Goal: Information Seeking & Learning: Find specific fact

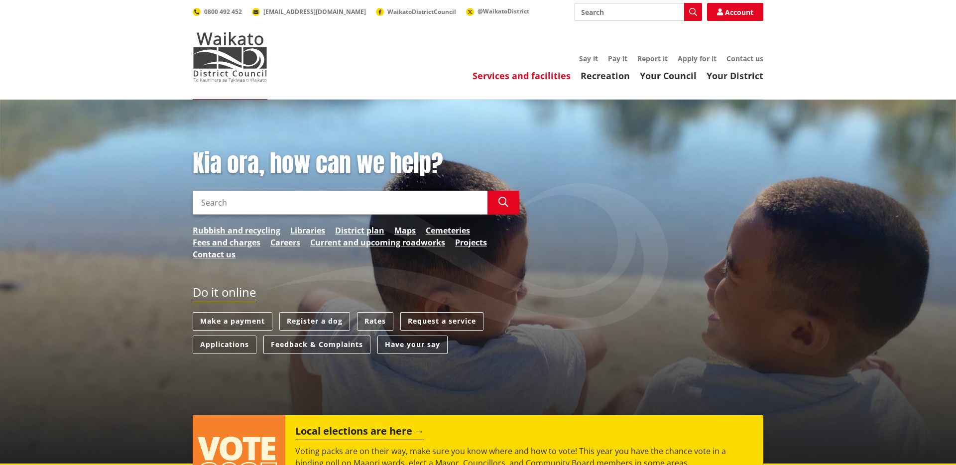
click at [504, 75] on link "Services and facilities" at bounding box center [521, 76] width 98 height 12
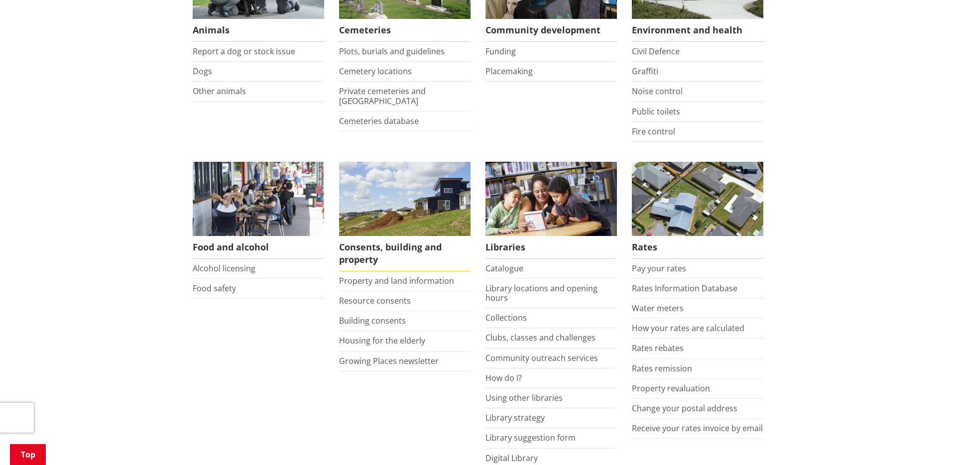
scroll to position [267, 0]
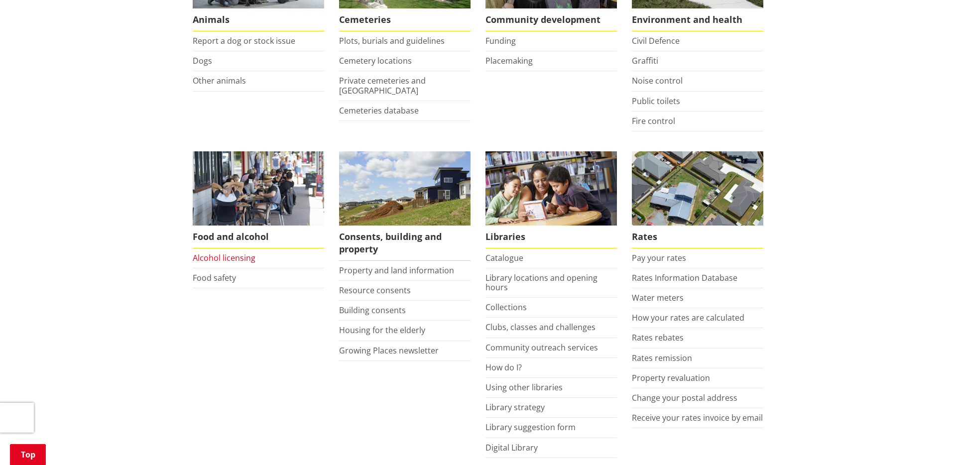
click at [239, 254] on link "Alcohol licensing" at bounding box center [224, 257] width 63 height 11
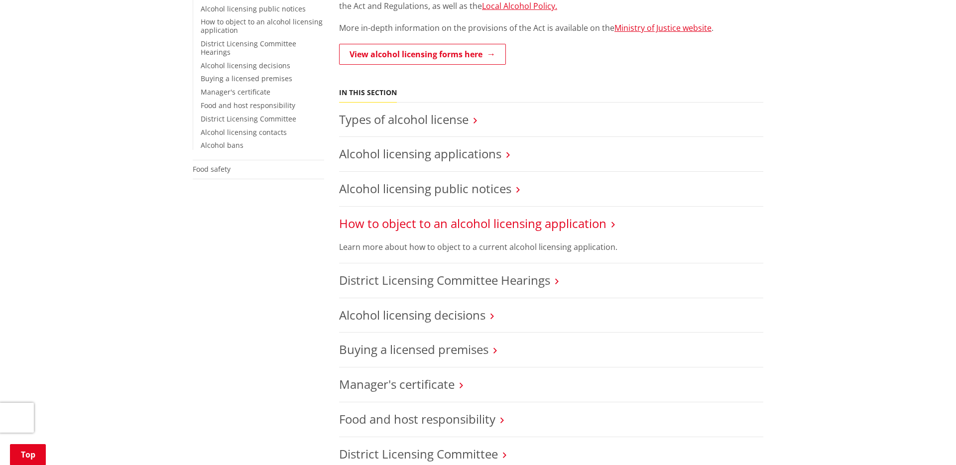
scroll to position [259, 0]
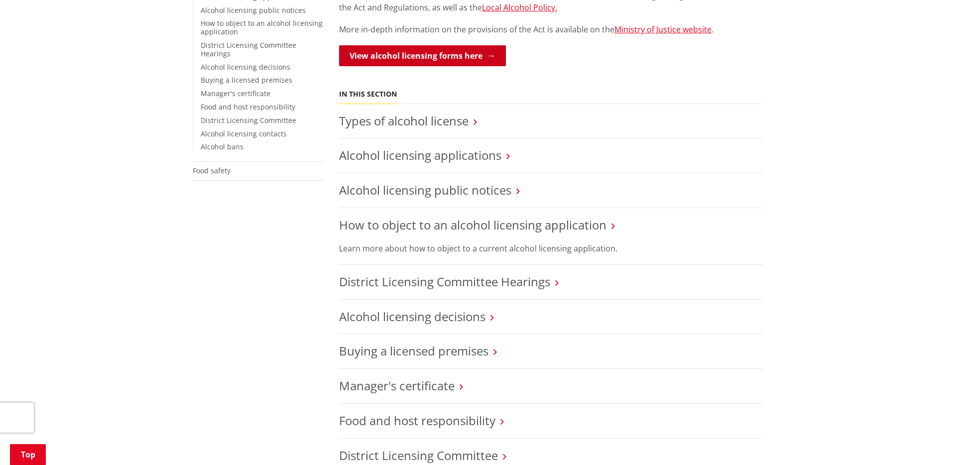
click at [437, 58] on link "View alcohol licensing forms here" at bounding box center [422, 55] width 167 height 21
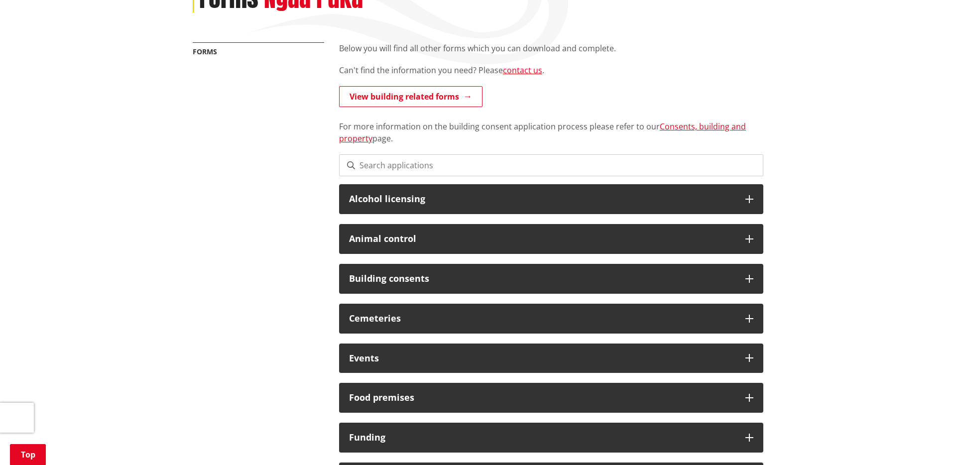
scroll to position [159, 0]
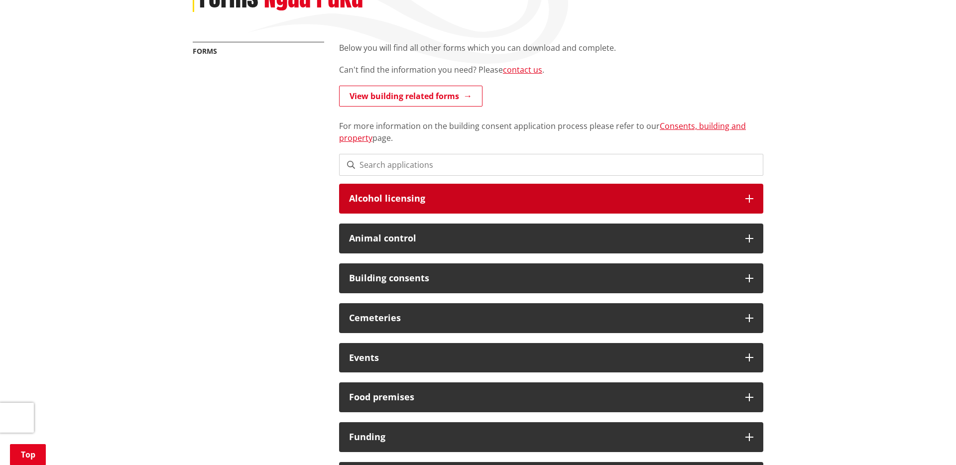
click at [382, 197] on h3 "Alcohol licensing" at bounding box center [542, 199] width 386 height 10
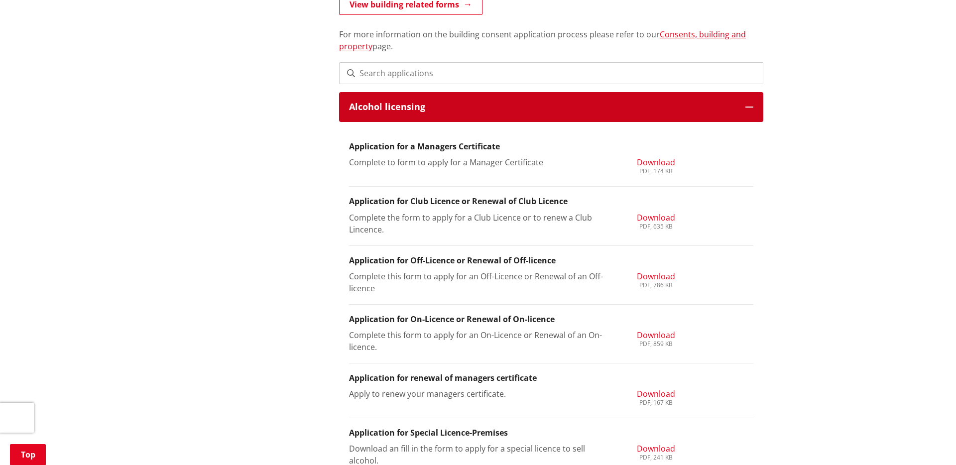
scroll to position [251, 0]
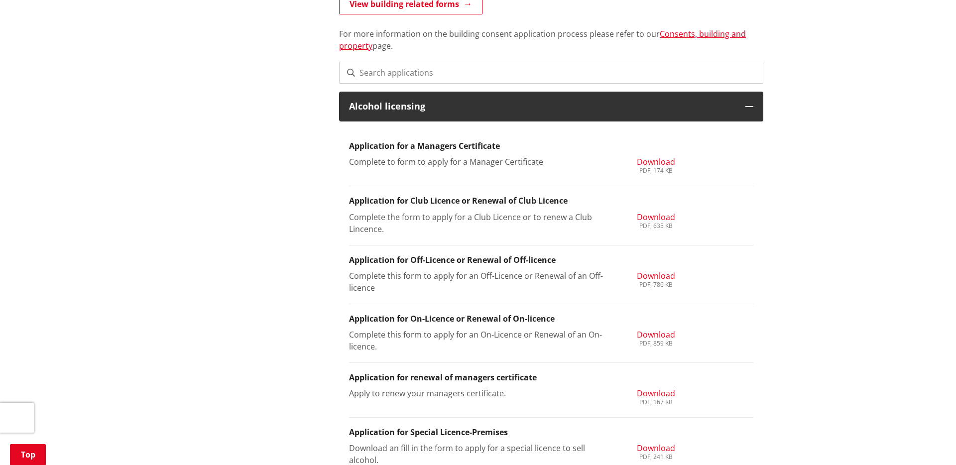
click at [653, 164] on span "Download" at bounding box center [656, 161] width 38 height 11
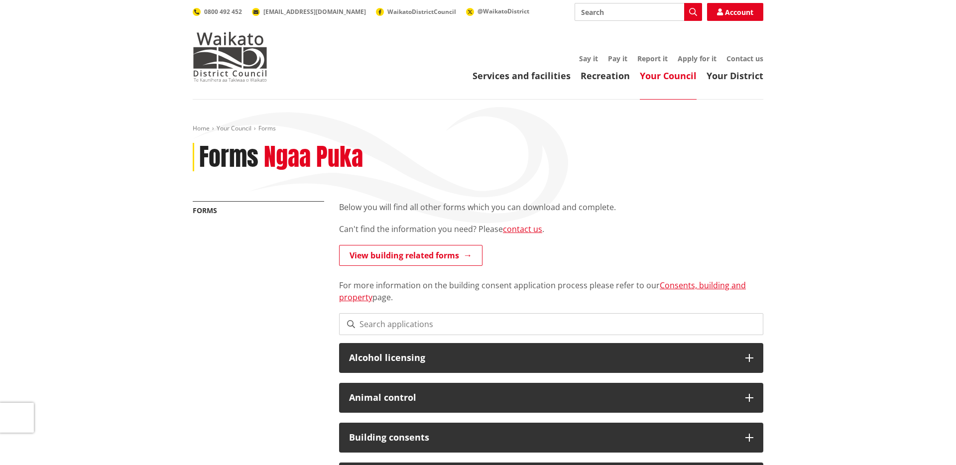
scroll to position [246, 0]
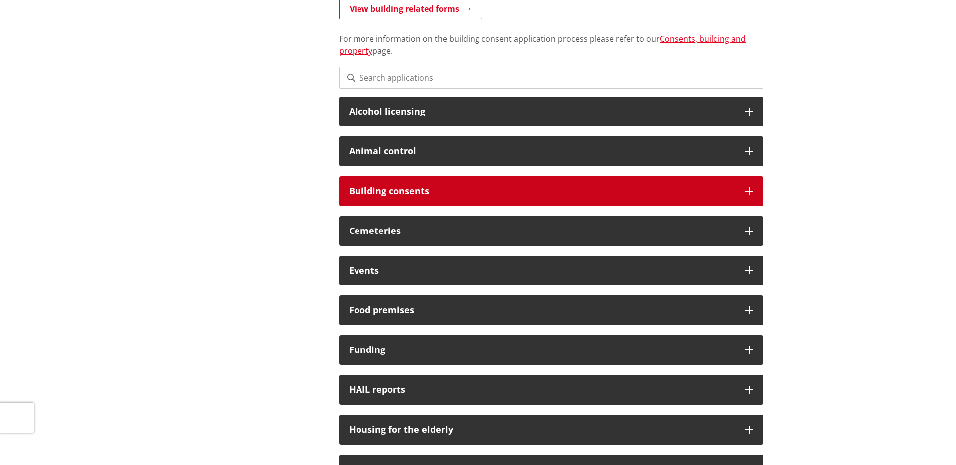
click at [372, 193] on h3 "Building consents" at bounding box center [542, 191] width 386 height 10
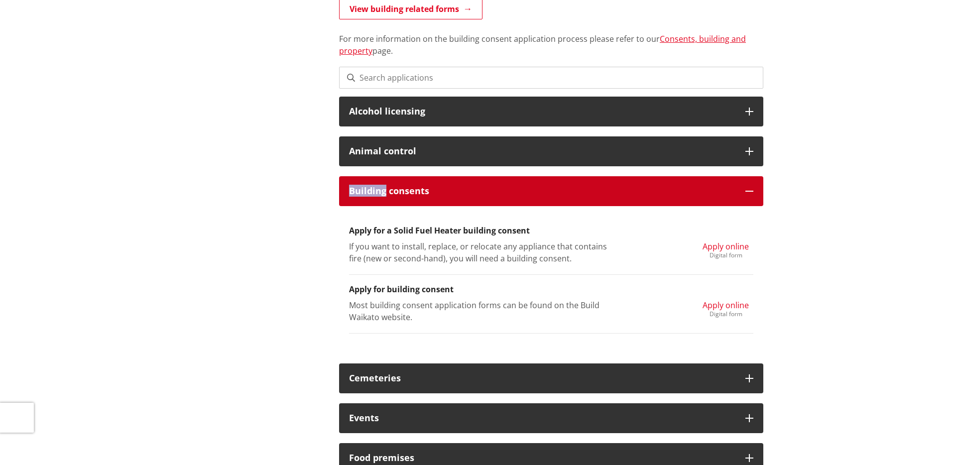
click at [372, 193] on h3 "Building consents" at bounding box center [542, 191] width 386 height 10
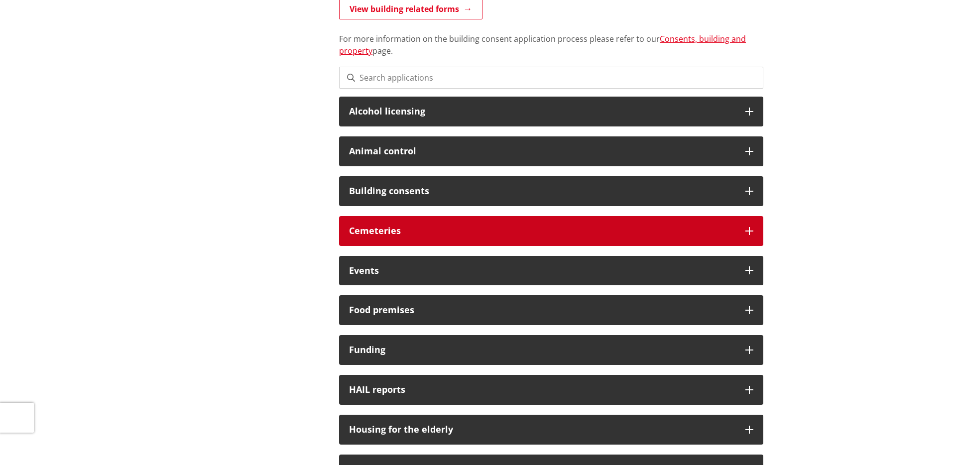
click at [371, 224] on div "Cemeteries" at bounding box center [551, 231] width 424 height 30
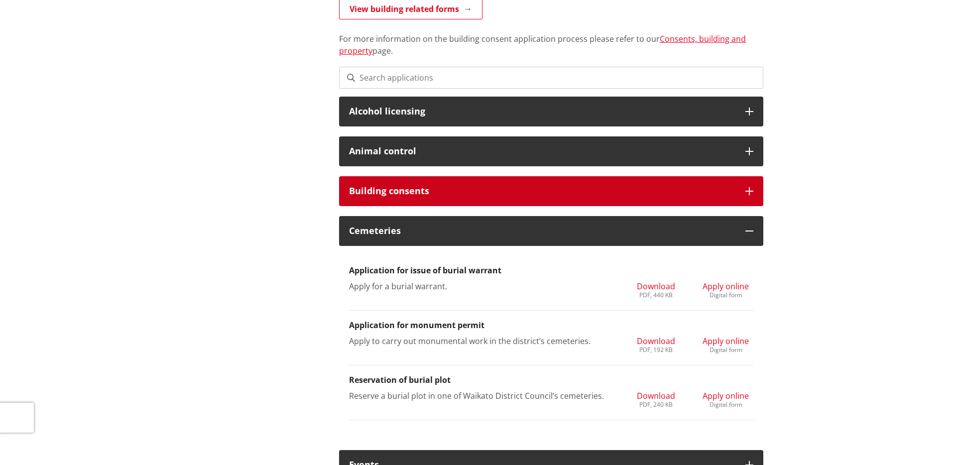
click at [371, 197] on div "Building consents" at bounding box center [551, 191] width 424 height 30
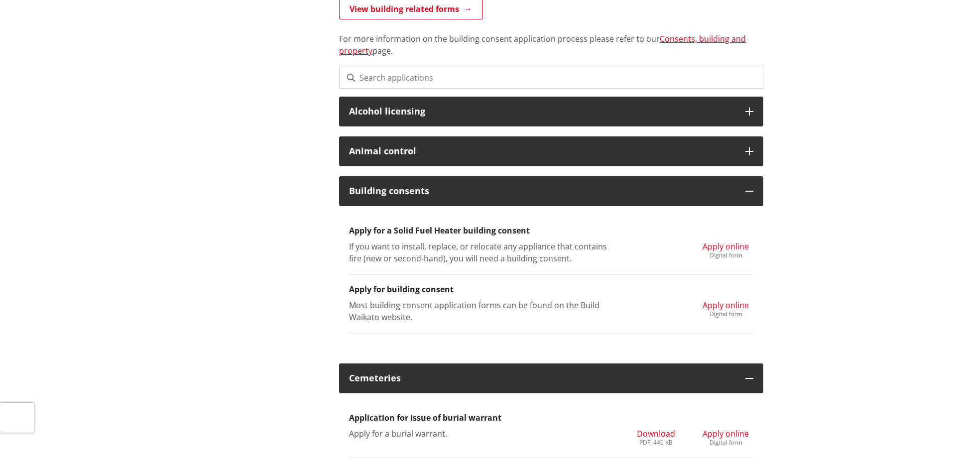
click at [694, 246] on div "Apply online Digital form" at bounding box center [726, 250] width 70 height 20
click at [703, 246] on span "Apply online" at bounding box center [725, 246] width 46 height 11
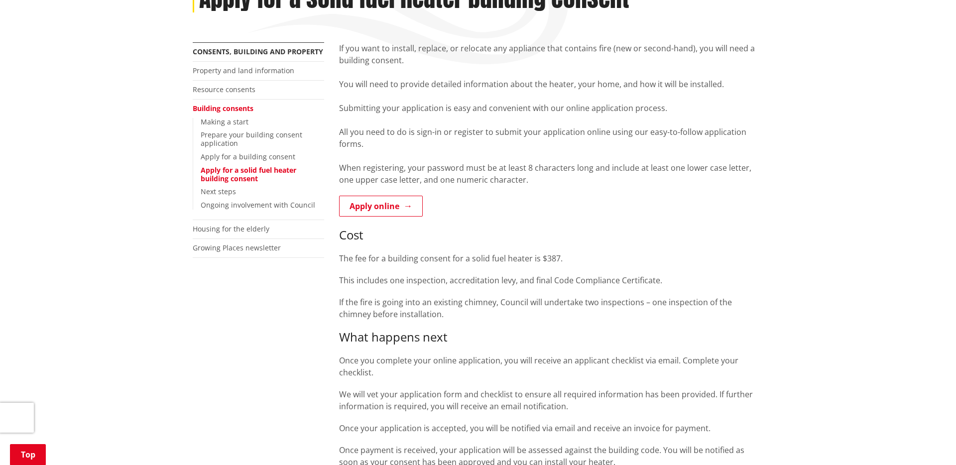
scroll to position [162, 0]
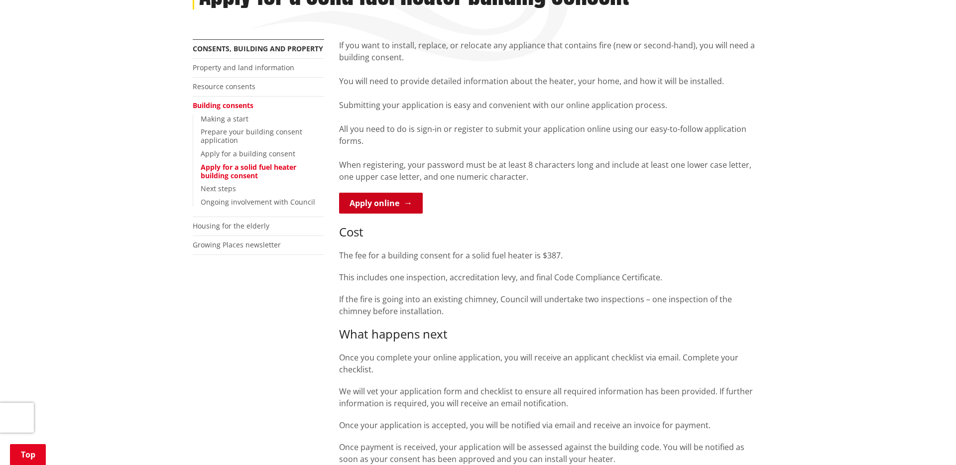
click at [361, 197] on link "Apply online" at bounding box center [381, 203] width 84 height 21
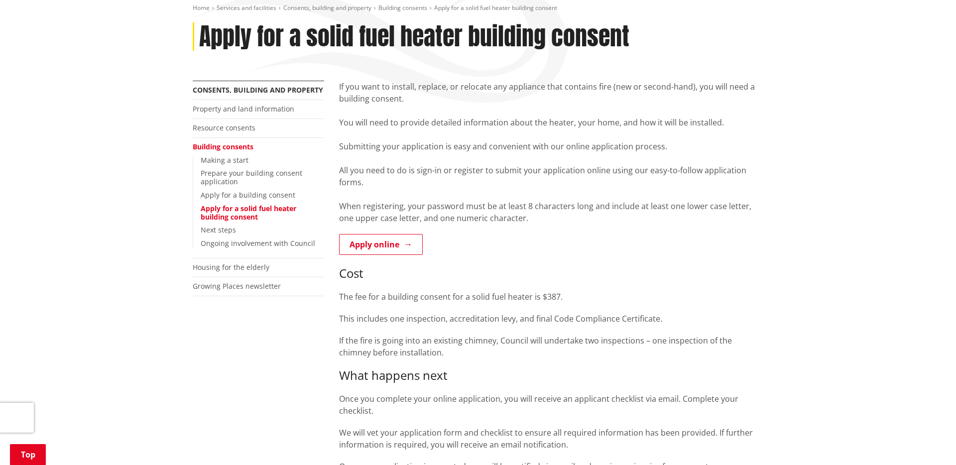
scroll to position [118, 0]
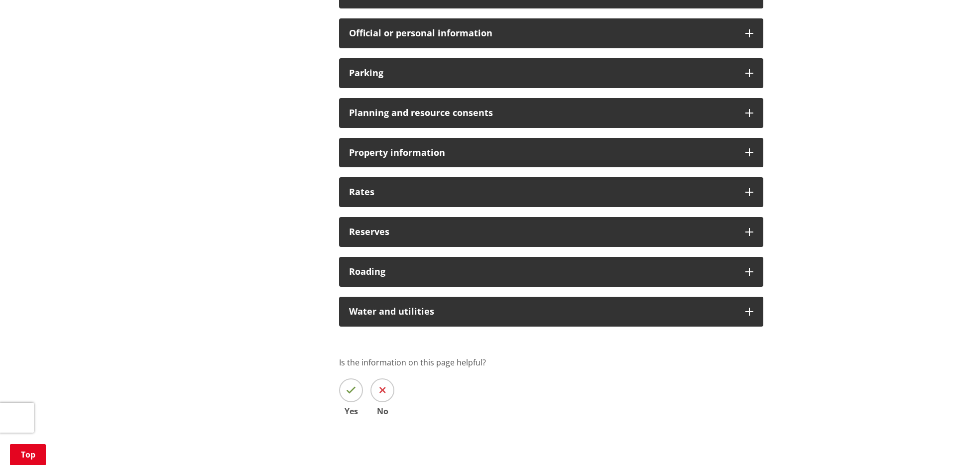
scroll to position [765, 0]
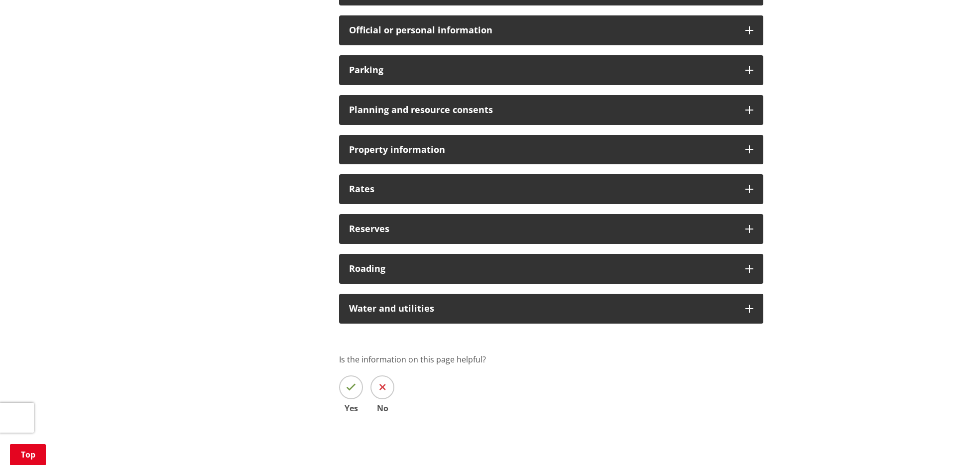
click at [381, 305] on h3 "Water and utilities" at bounding box center [542, 309] width 386 height 10
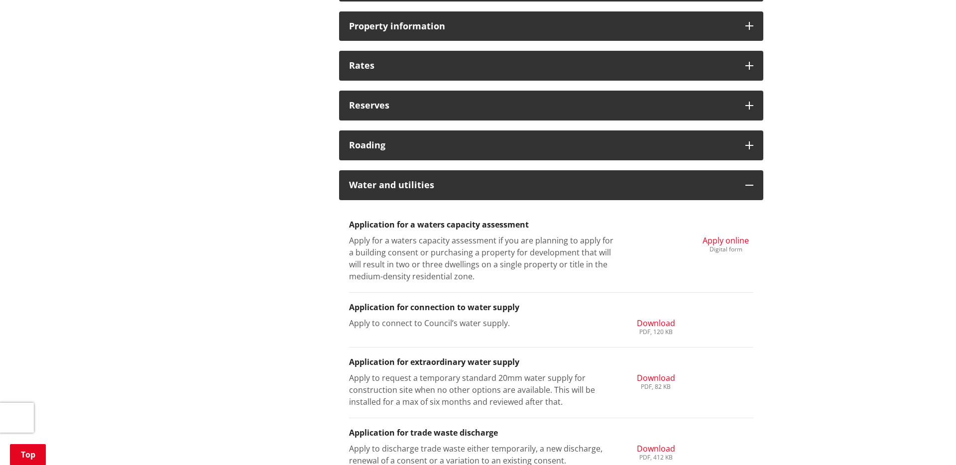
scroll to position [889, 0]
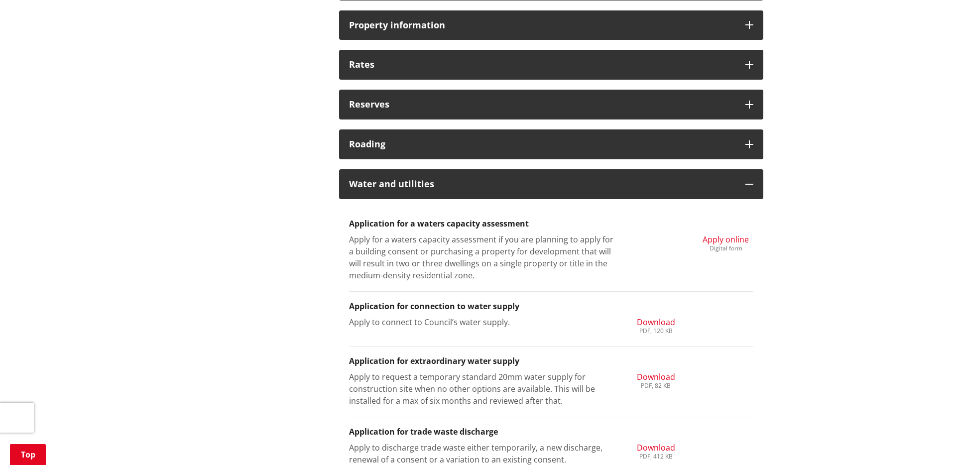
click at [716, 237] on span "Apply online" at bounding box center [725, 239] width 46 height 11
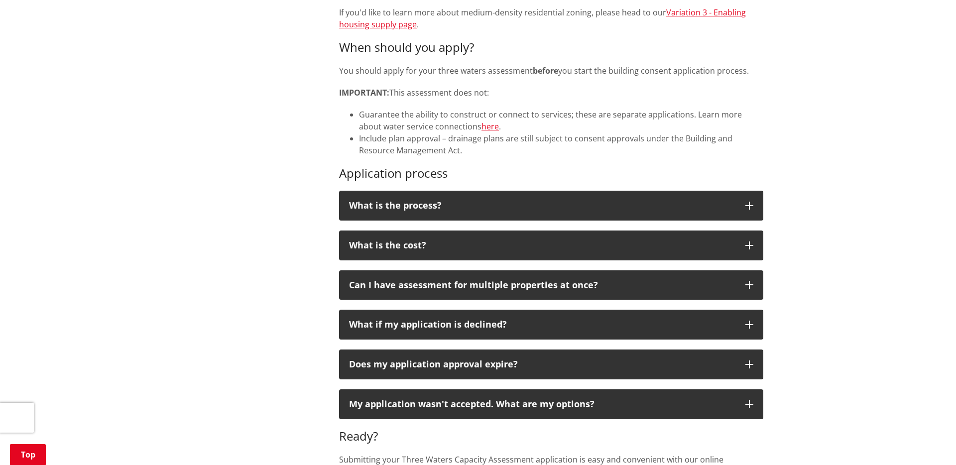
scroll to position [640, 0]
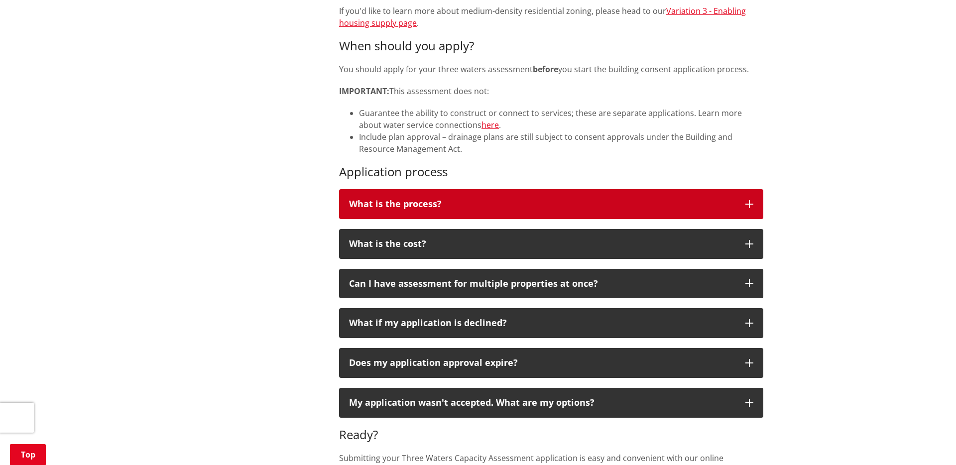
click at [395, 197] on button "What is the process?" at bounding box center [551, 204] width 424 height 30
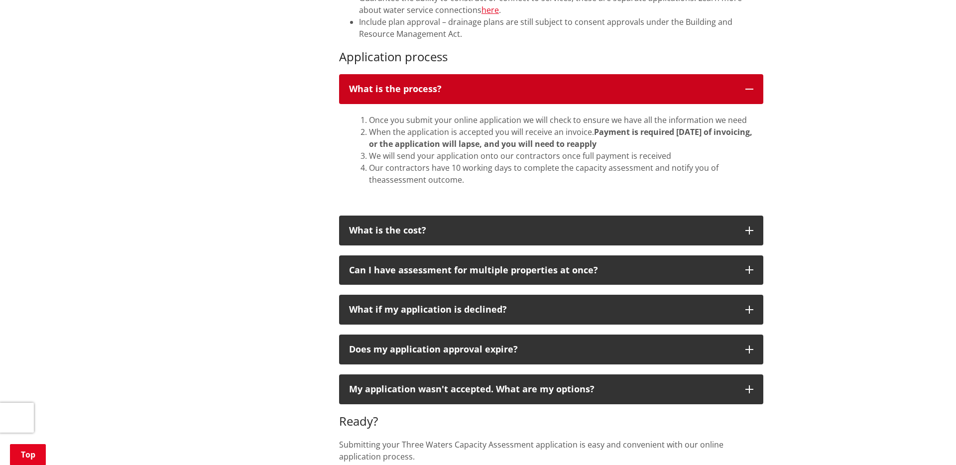
scroll to position [0, 0]
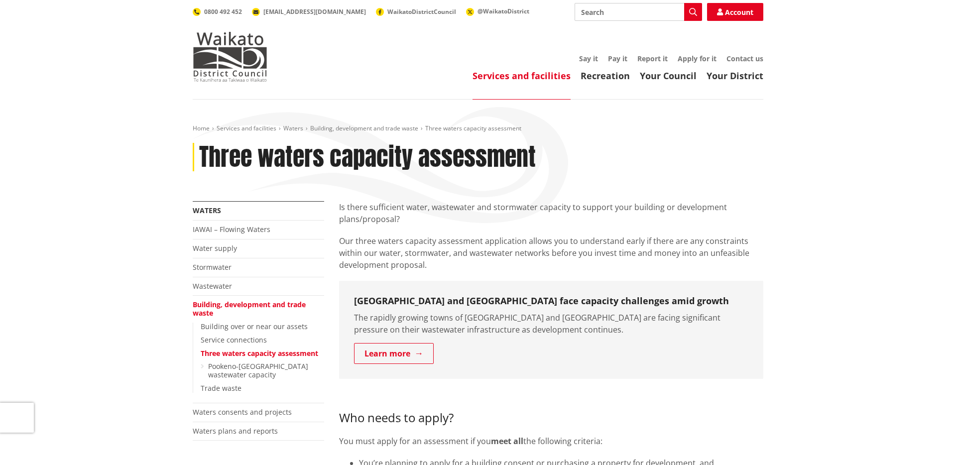
click at [508, 86] on header "Toggle search Toggle navigation Services and facilities Recreation Your Council…" at bounding box center [478, 50] width 956 height 100
click at [506, 78] on link "Services and facilities" at bounding box center [521, 76] width 98 height 12
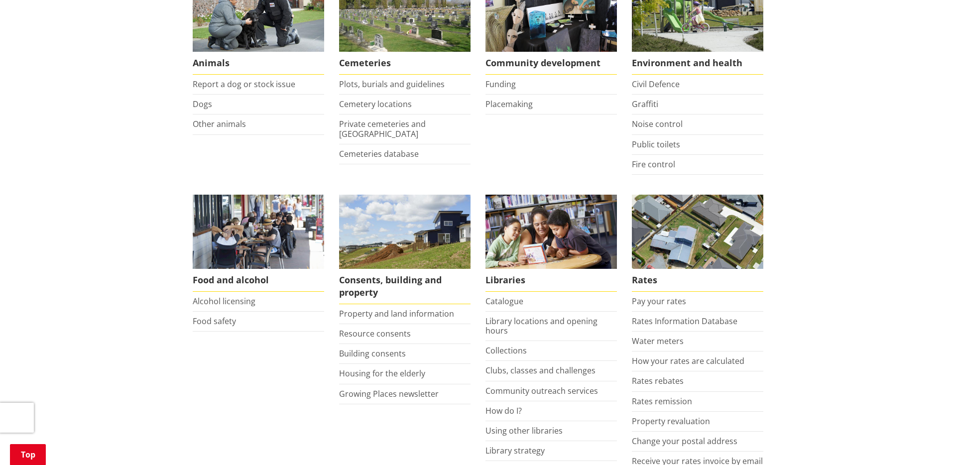
scroll to position [224, 0]
click at [218, 302] on link "Alcohol licensing" at bounding box center [224, 300] width 63 height 11
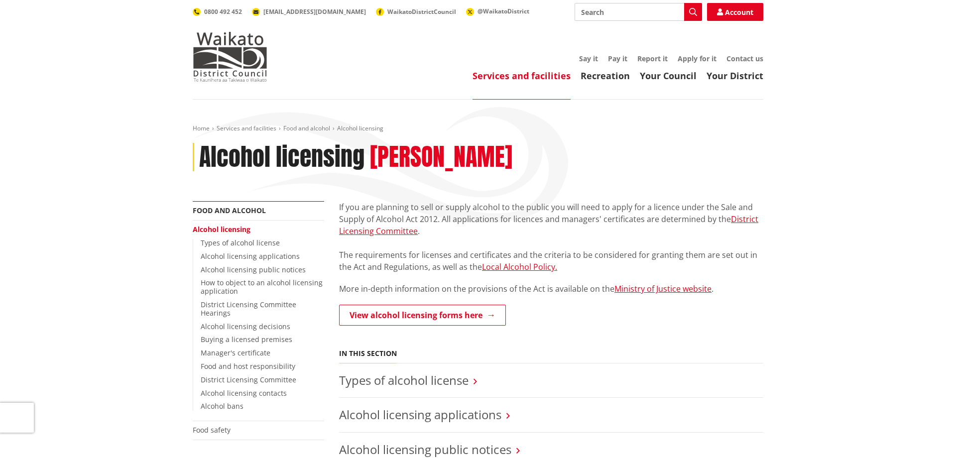
click at [529, 81] on link "Services and facilities" at bounding box center [521, 76] width 98 height 12
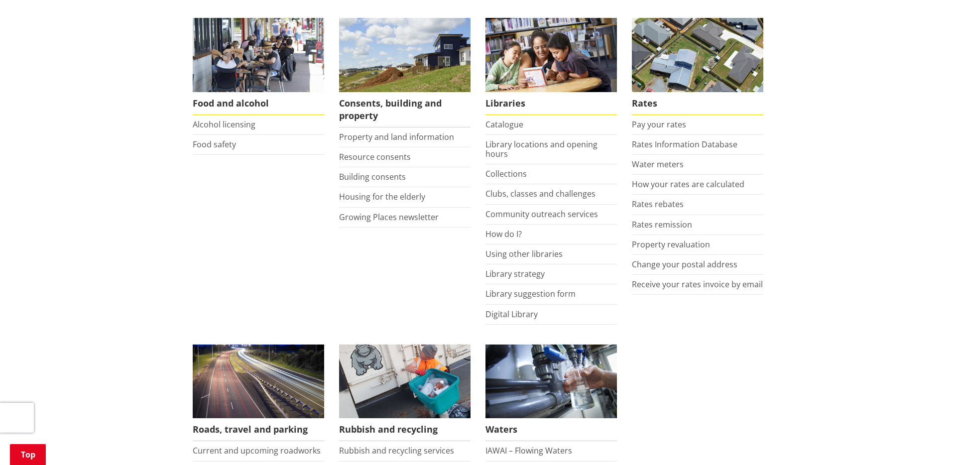
scroll to position [402, 0]
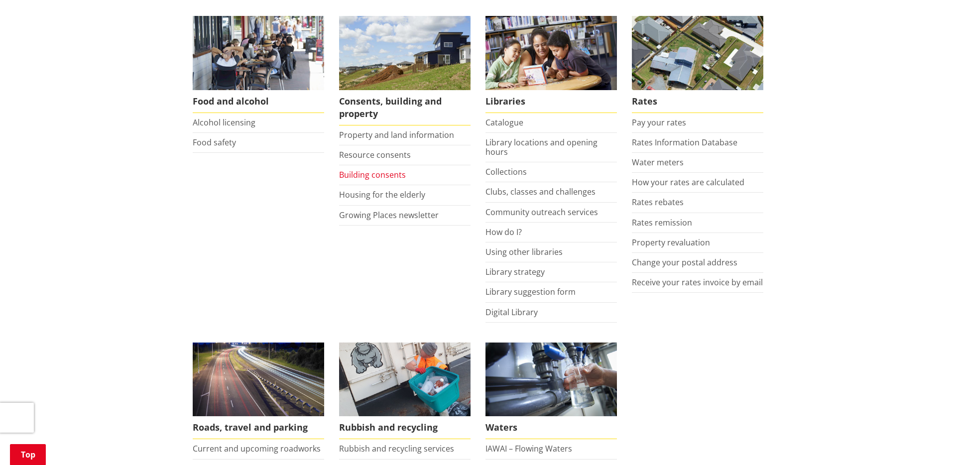
click at [351, 179] on link "Building consents" at bounding box center [372, 174] width 67 height 11
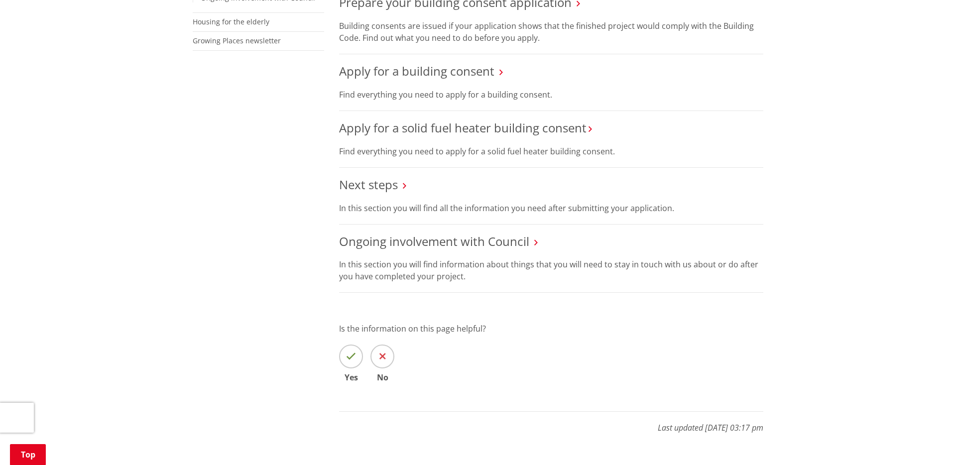
scroll to position [367, 0]
click at [382, 244] on link "Ongoing involvement with Council" at bounding box center [434, 240] width 190 height 16
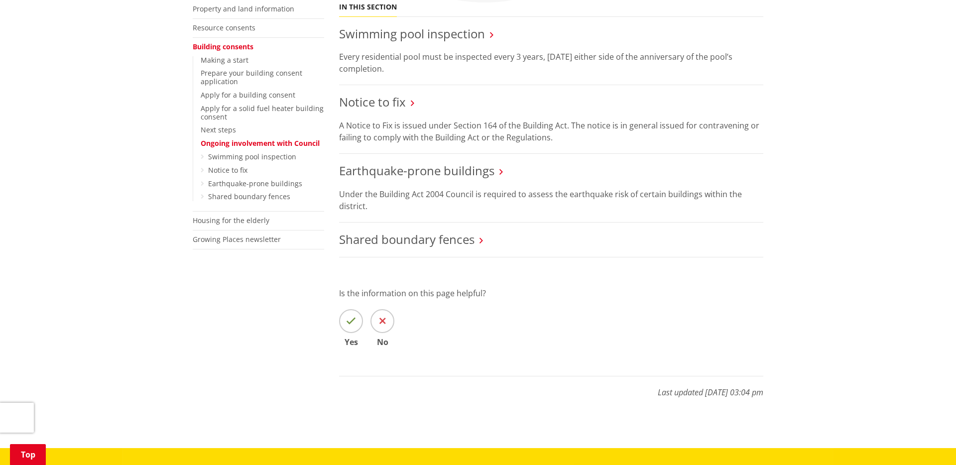
scroll to position [220, 0]
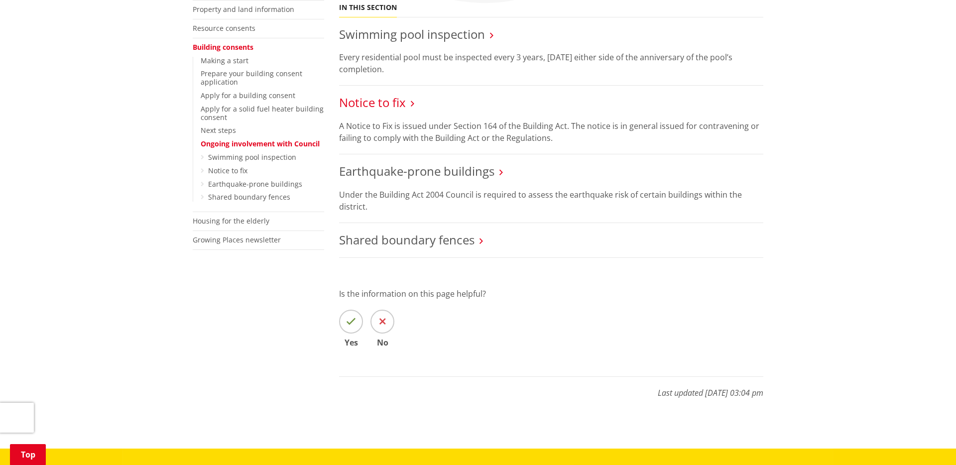
click at [370, 108] on link "Notice to fix" at bounding box center [372, 102] width 67 height 16
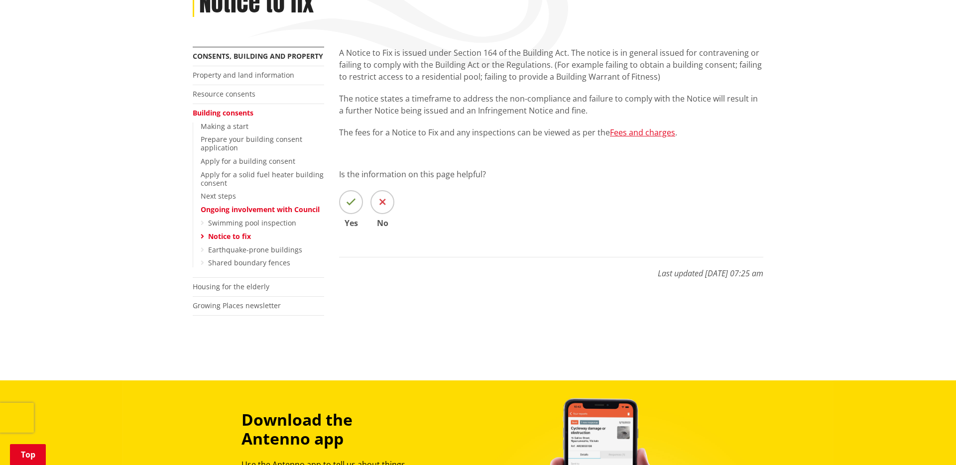
scroll to position [161, 0]
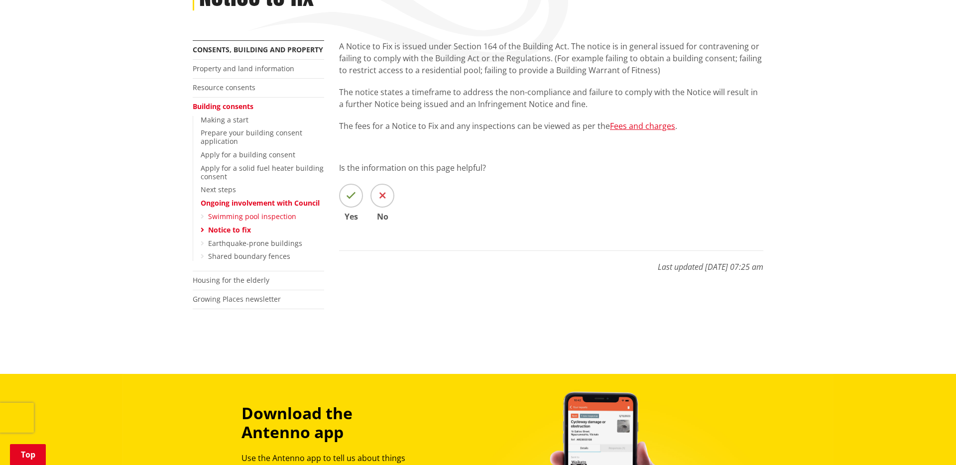
click at [239, 213] on link "Swimming pool inspection" at bounding box center [252, 216] width 88 height 9
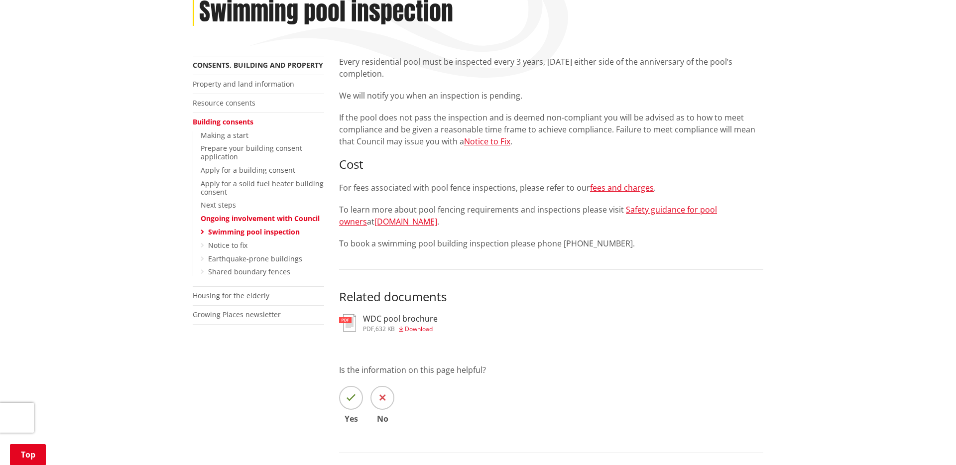
scroll to position [172, 0]
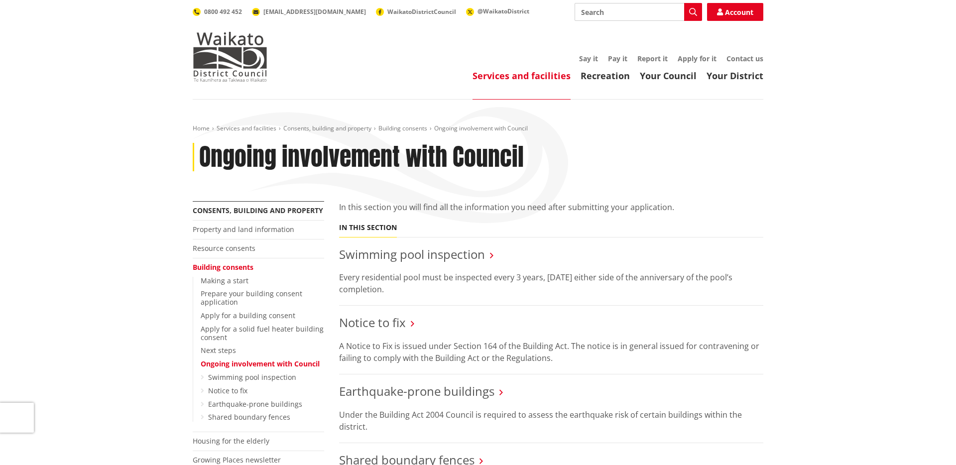
scroll to position [220, 0]
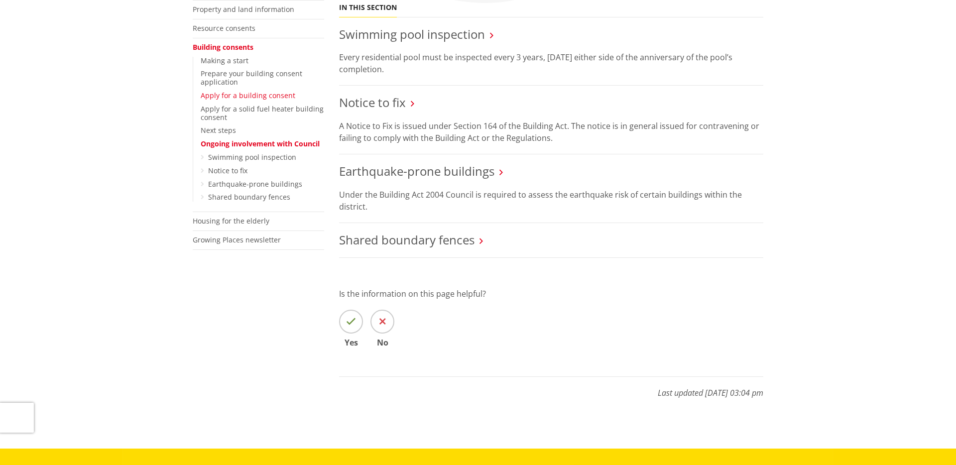
click at [253, 97] on link "Apply for a building consent" at bounding box center [248, 95] width 95 height 9
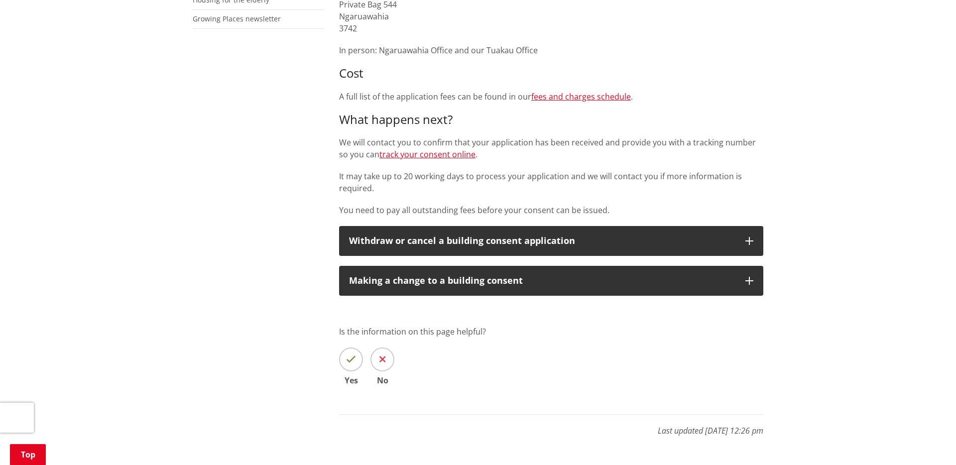
scroll to position [412, 0]
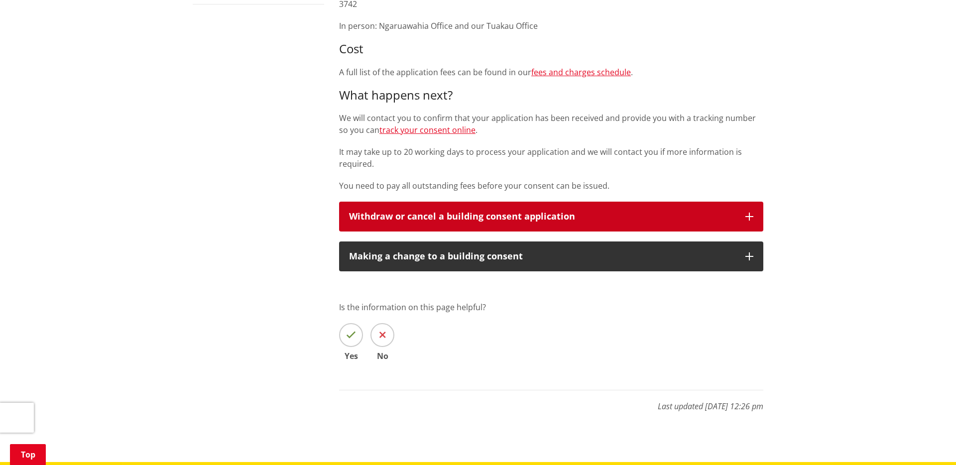
click at [573, 222] on button "Withdraw or cancel a building consent application" at bounding box center [551, 217] width 424 height 30
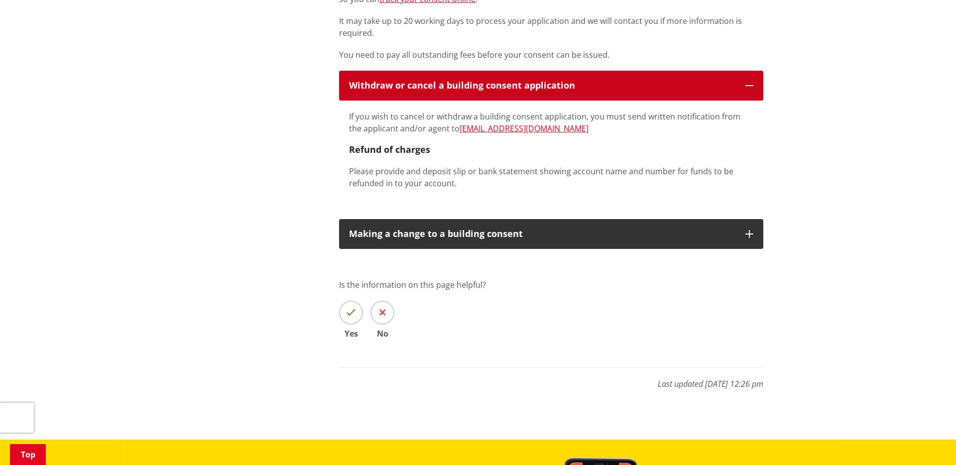
scroll to position [574, 0]
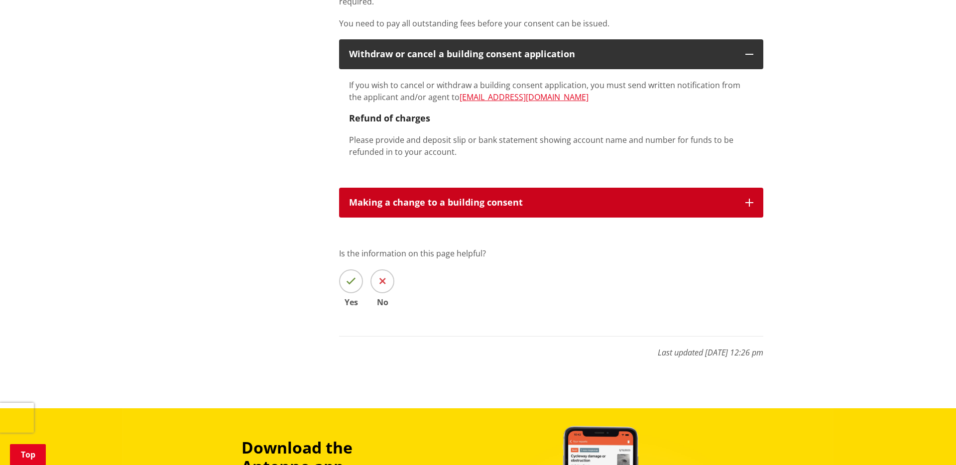
click at [508, 206] on div "Making a change to a building consent" at bounding box center [542, 203] width 386 height 10
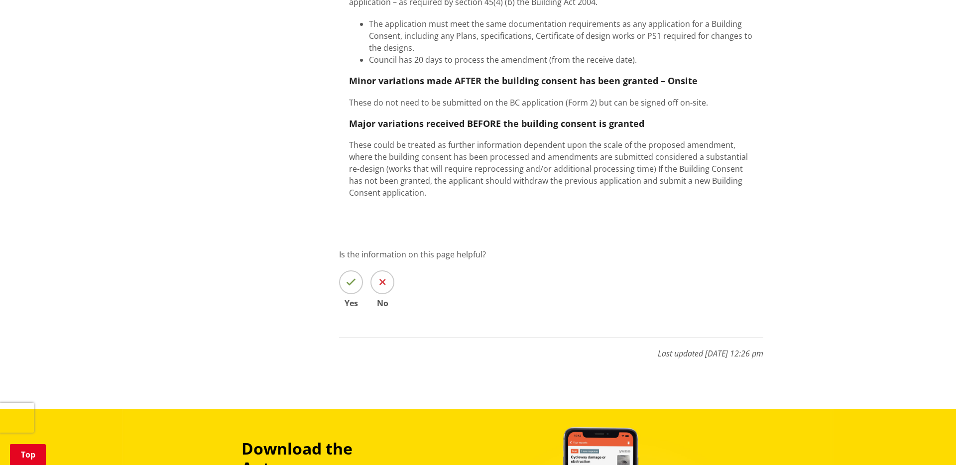
scroll to position [1011, 0]
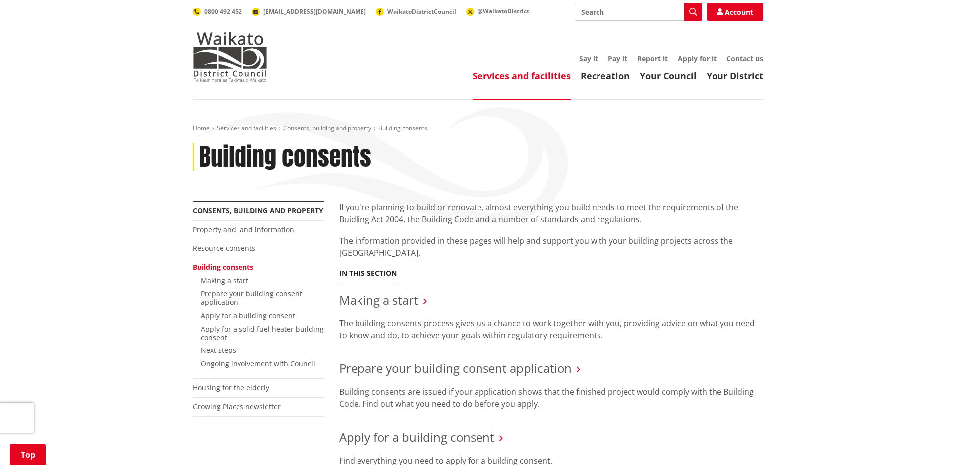
scroll to position [367, 0]
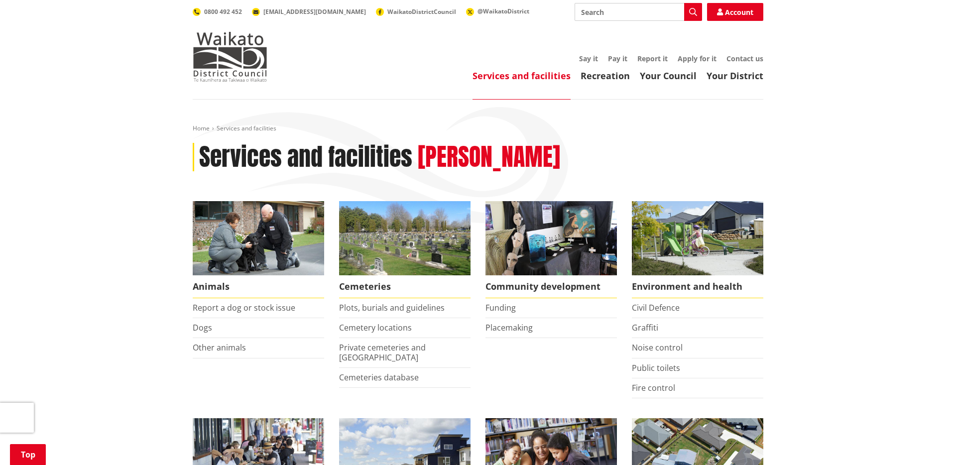
scroll to position [402, 0]
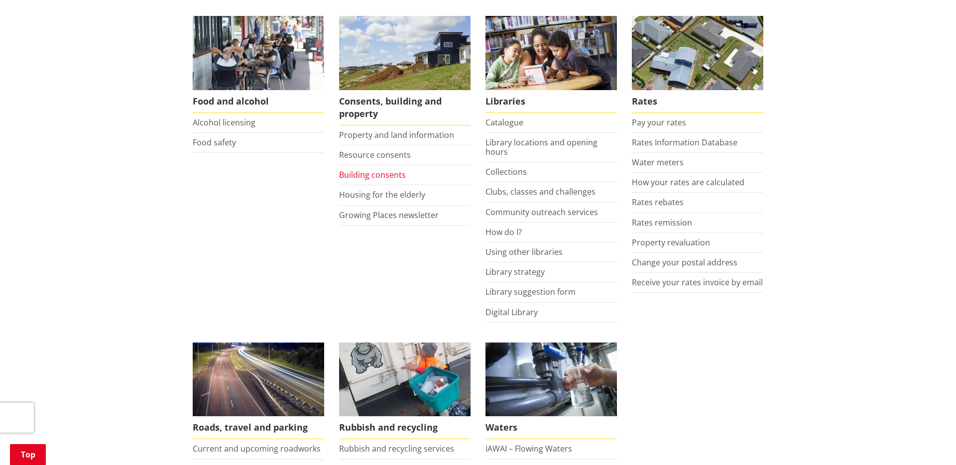
click at [377, 180] on link "Building consents" at bounding box center [372, 174] width 67 height 11
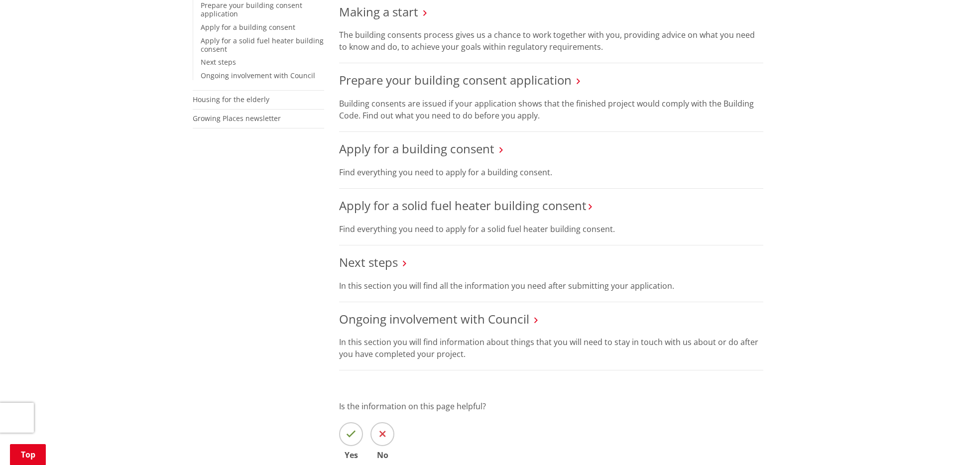
scroll to position [290, 0]
click at [410, 169] on p "Find everything you need to apply for a building consent." at bounding box center [551, 171] width 424 height 12
click at [410, 151] on link "Apply for a building consent" at bounding box center [416, 147] width 155 height 16
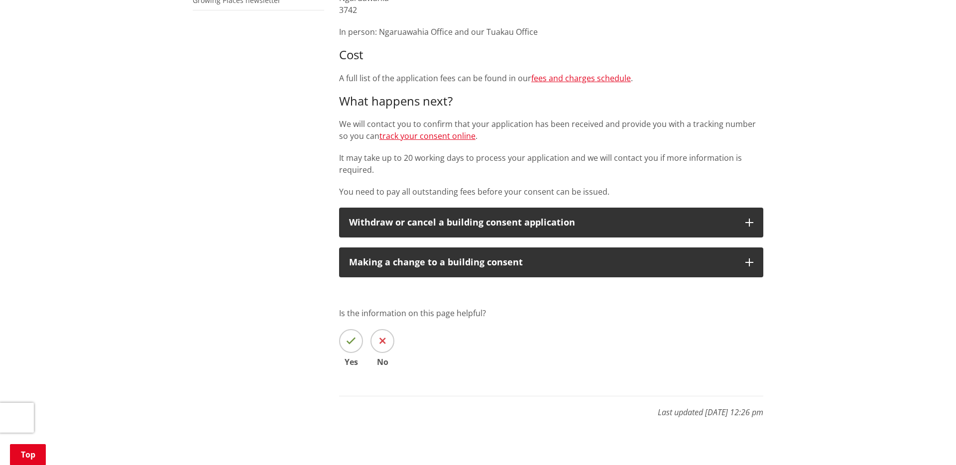
scroll to position [415, 0]
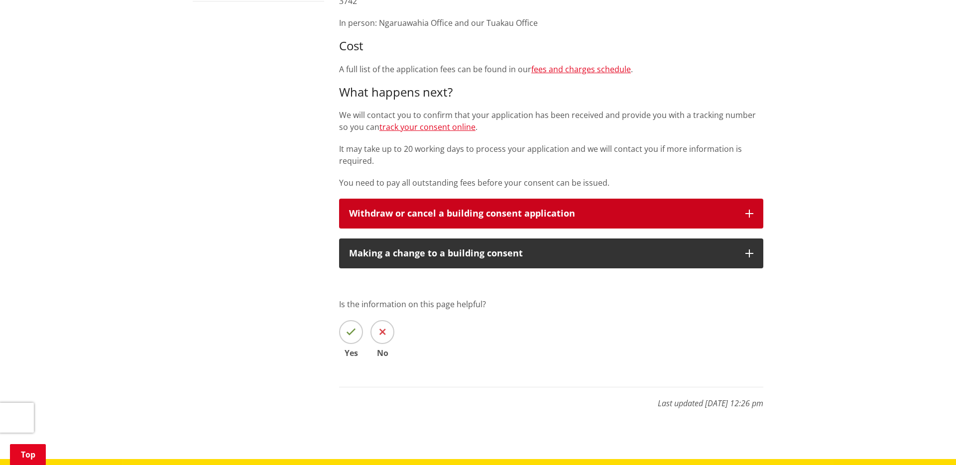
click at [468, 212] on div "Withdraw or cancel a building consent application" at bounding box center [542, 214] width 386 height 10
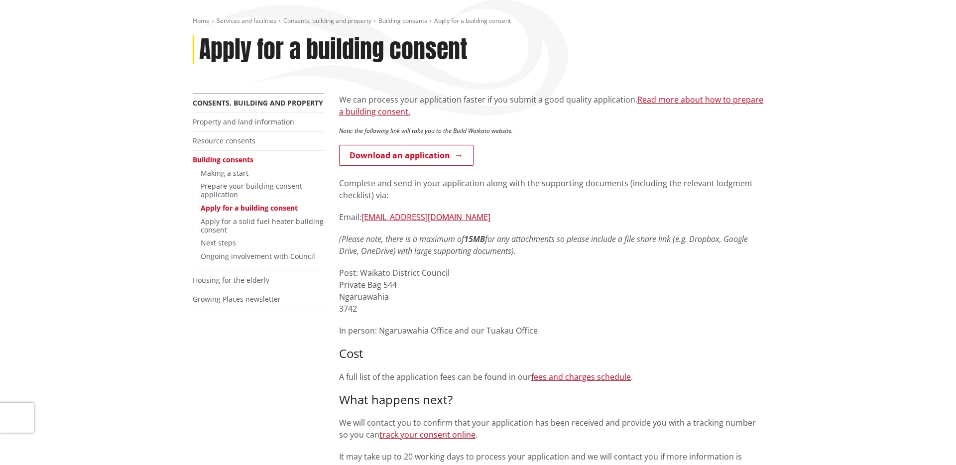
scroll to position [0, 0]
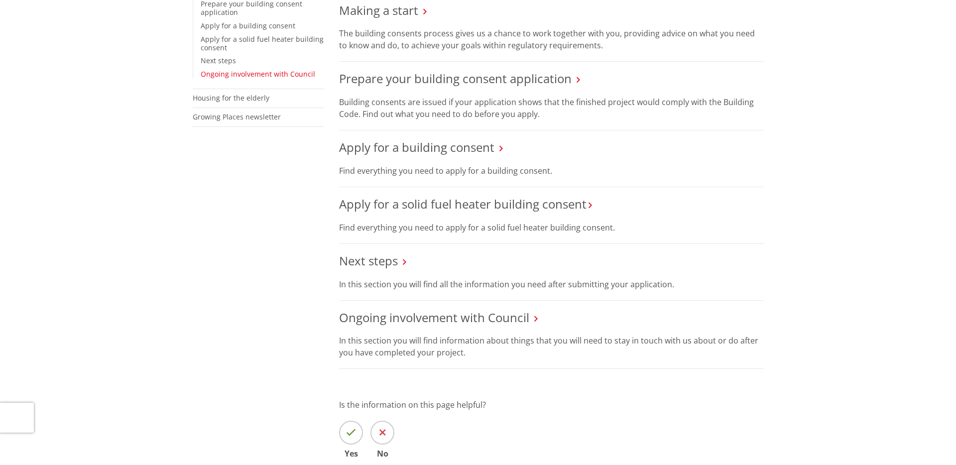
scroll to position [255, 0]
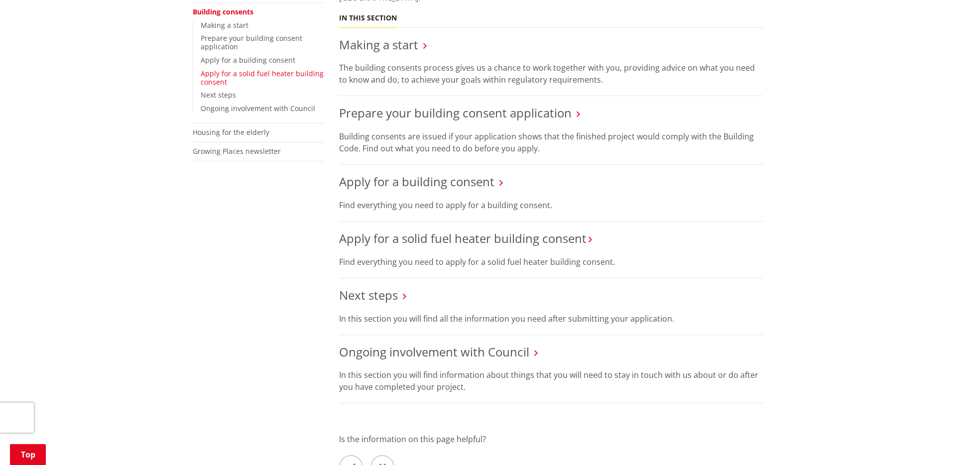
click at [253, 78] on link "Apply for a solid fuel heater building consent​" at bounding box center [262, 78] width 123 height 18
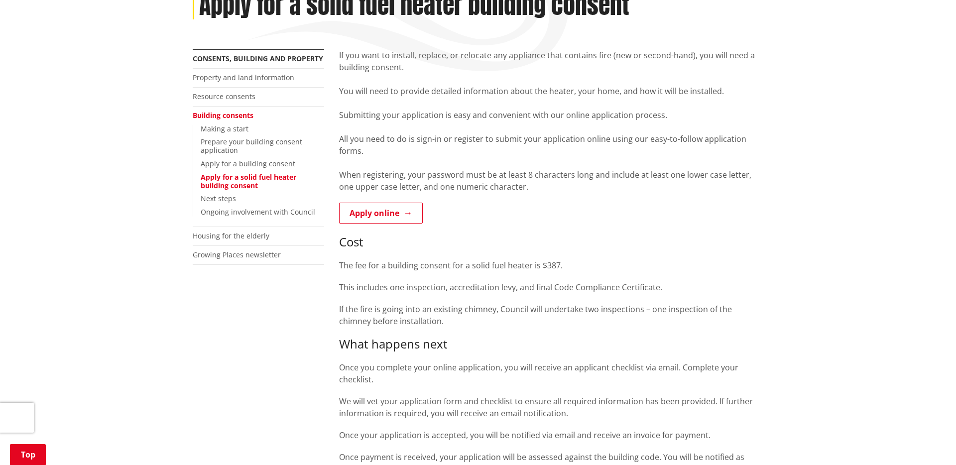
scroll to position [170, 0]
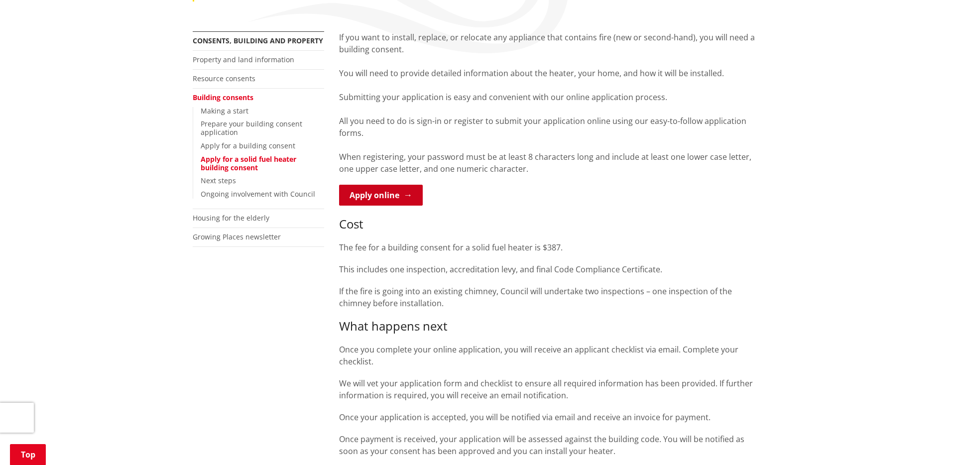
click at [371, 188] on link "Apply online" at bounding box center [381, 195] width 84 height 21
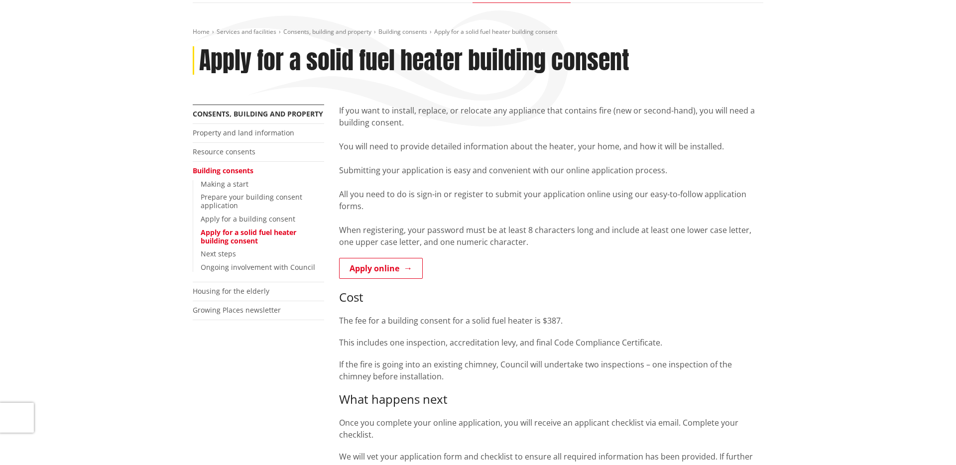
scroll to position [43, 0]
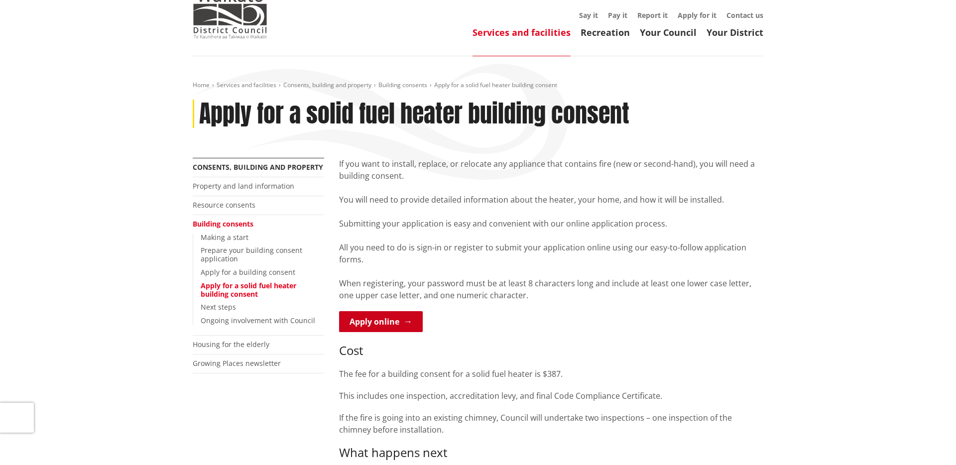
click at [409, 319] on link "Apply online" at bounding box center [381, 321] width 84 height 21
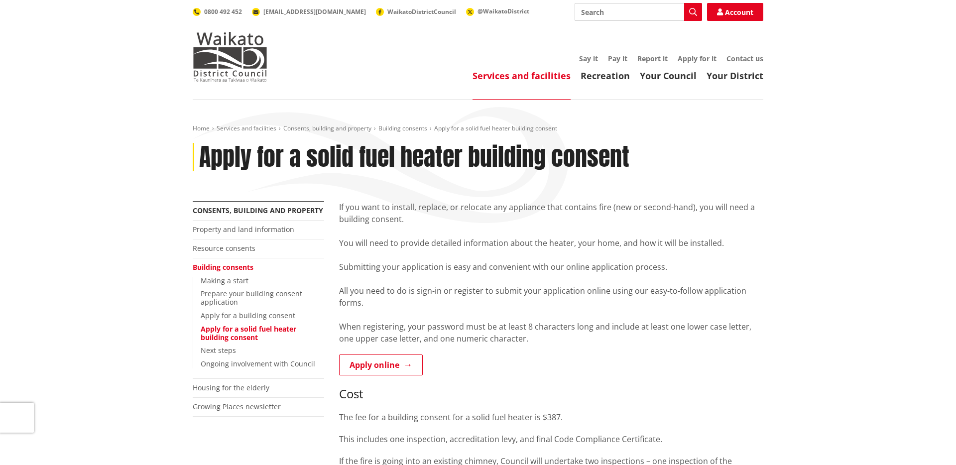
scroll to position [43, 0]
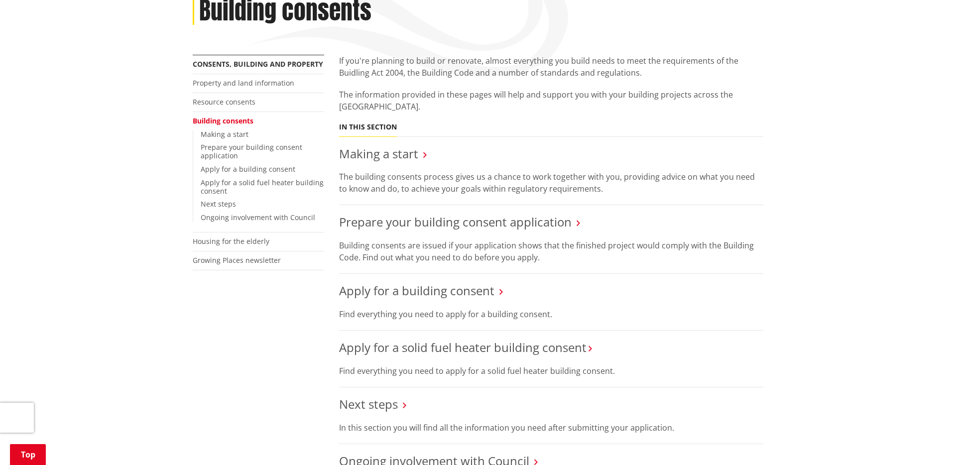
scroll to position [90, 0]
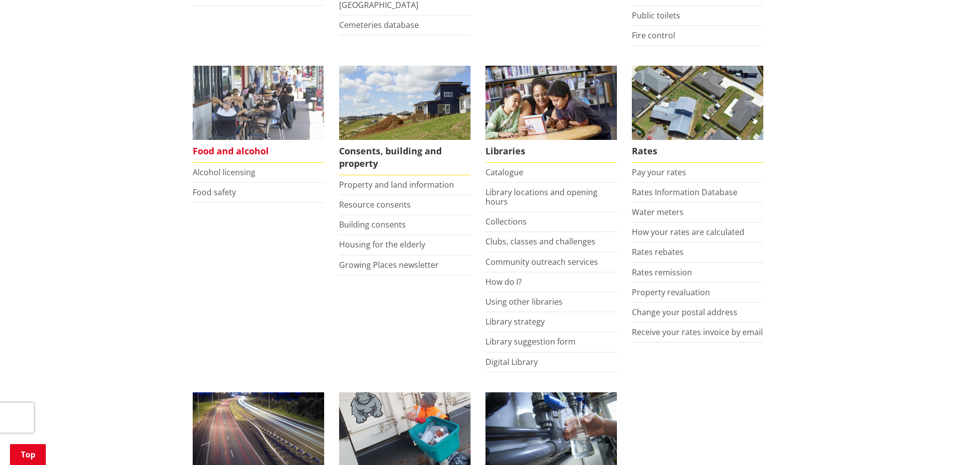
scroll to position [352, 0]
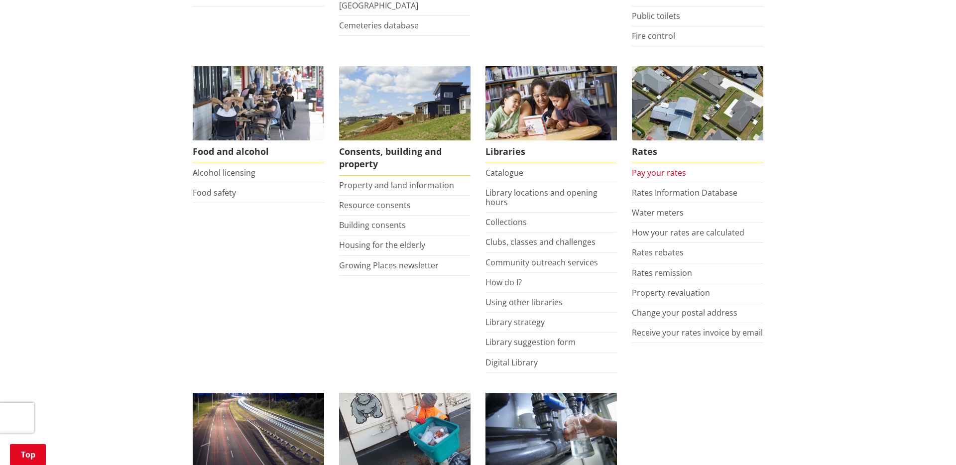
click at [662, 174] on link "Pay your rates" at bounding box center [659, 172] width 54 height 11
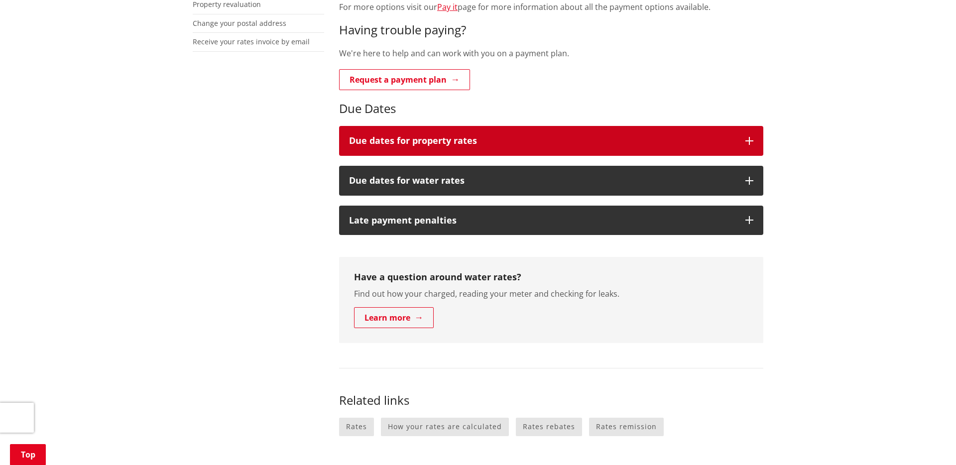
scroll to position [364, 0]
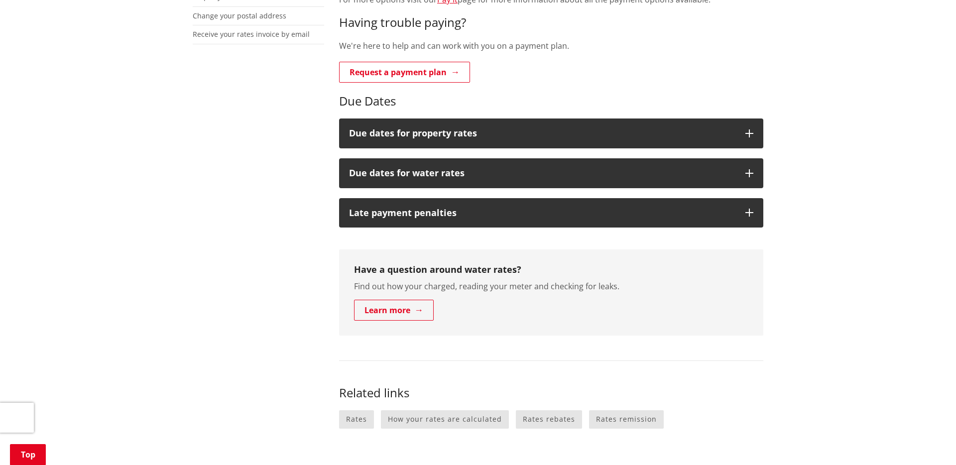
click at [425, 229] on div "Property and water rates can now be paid online. Pay property rates online Pay …" at bounding box center [551, 194] width 439 height 714
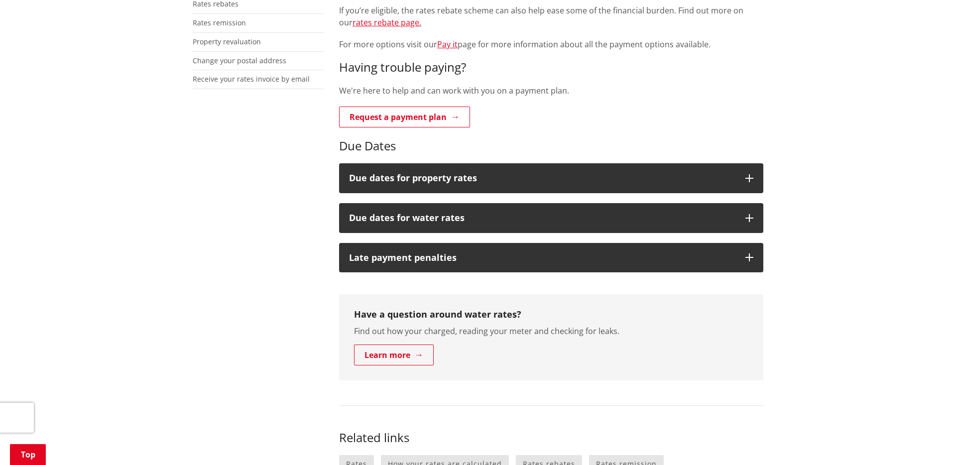
scroll to position [0, 0]
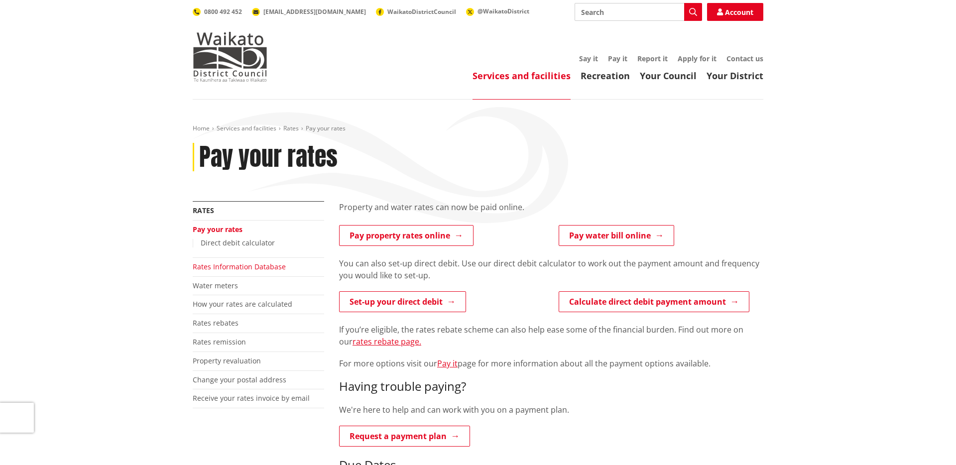
click at [226, 269] on link "Rates Information Database" at bounding box center [239, 266] width 93 height 9
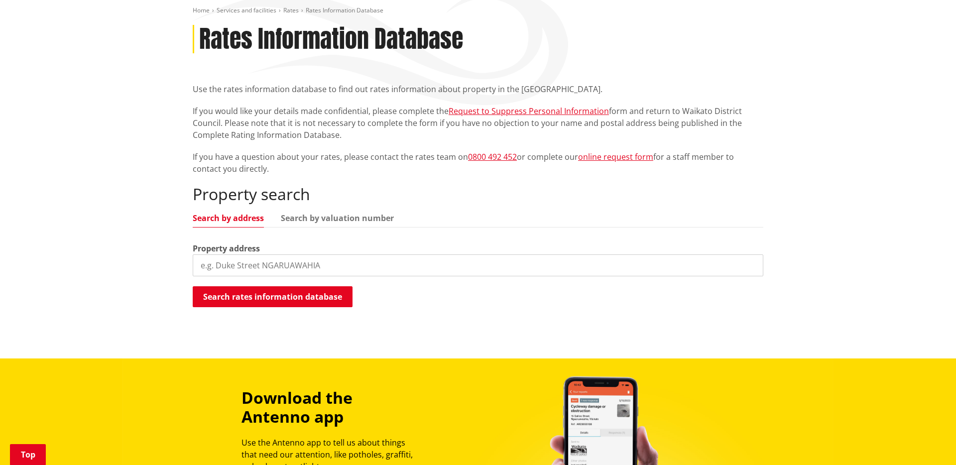
scroll to position [118, 0]
click at [284, 300] on button "Search rates information database" at bounding box center [273, 296] width 160 height 21
click at [260, 290] on button "Search rates information database" at bounding box center [273, 296] width 160 height 21
click at [257, 298] on button "Search rates information database" at bounding box center [273, 296] width 160 height 21
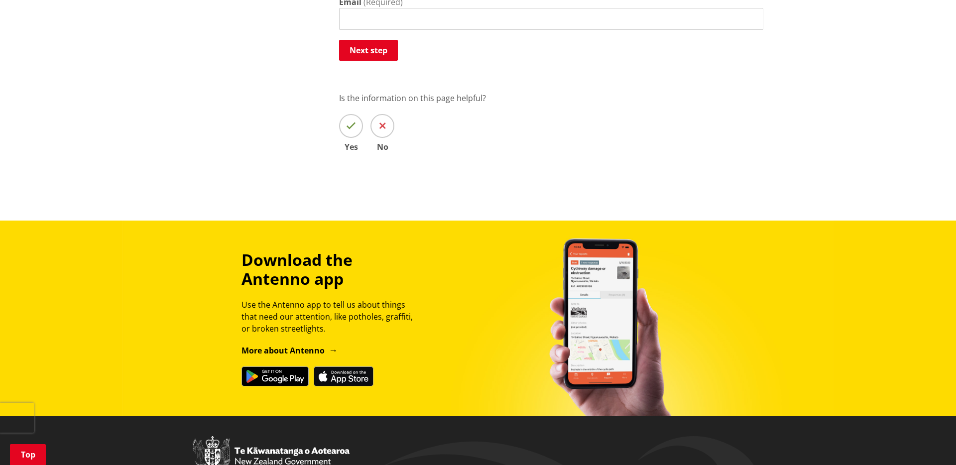
scroll to position [700, 0]
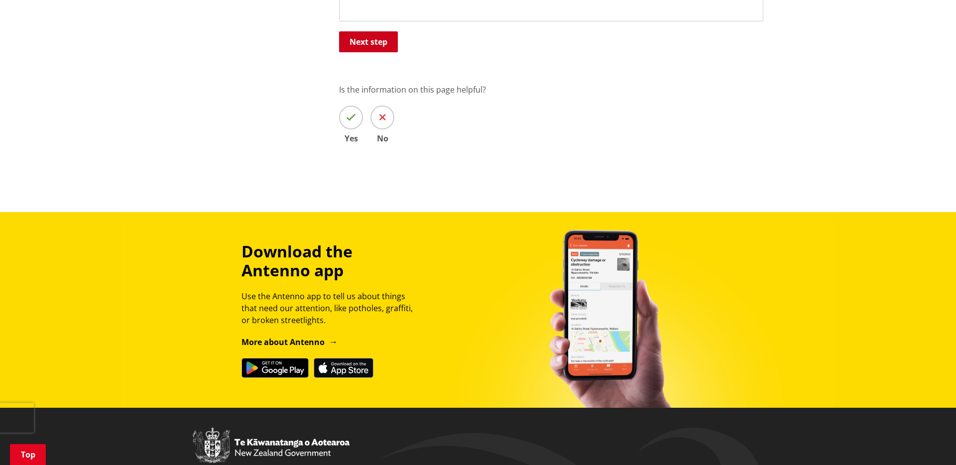
click at [372, 42] on button "Next step" at bounding box center [368, 41] width 59 height 21
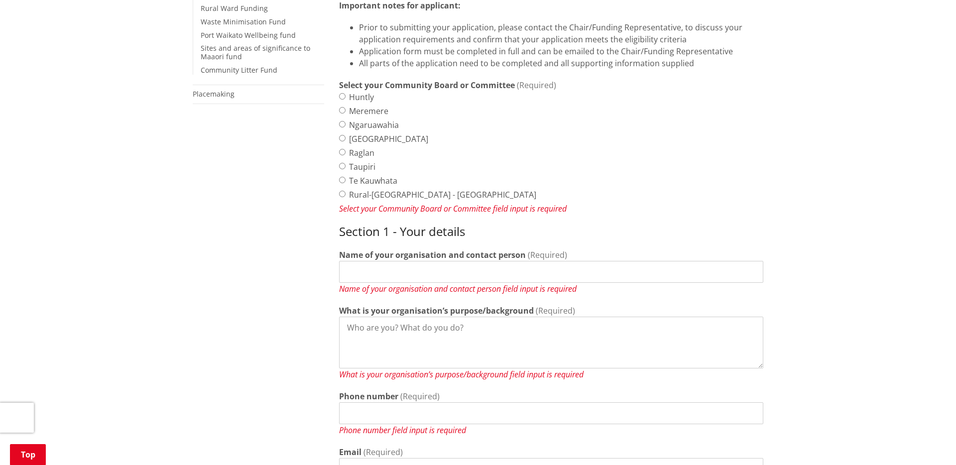
scroll to position [290, 0]
click at [147, 62] on div "Home Services and facilities Community development Funding Community Boards & C…" at bounding box center [478, 247] width 956 height 874
click at [553, 199] on div "Rural-Port Waikato - North and South" at bounding box center [551, 196] width 424 height 12
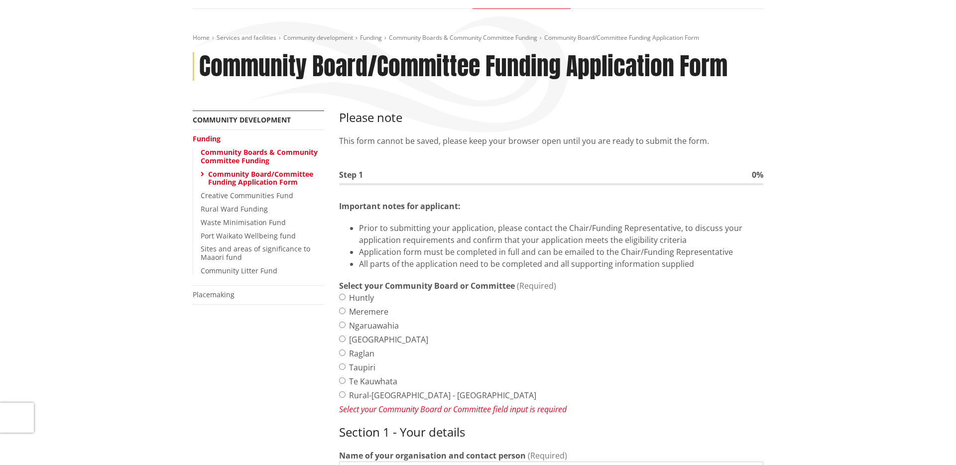
scroll to position [90, 0]
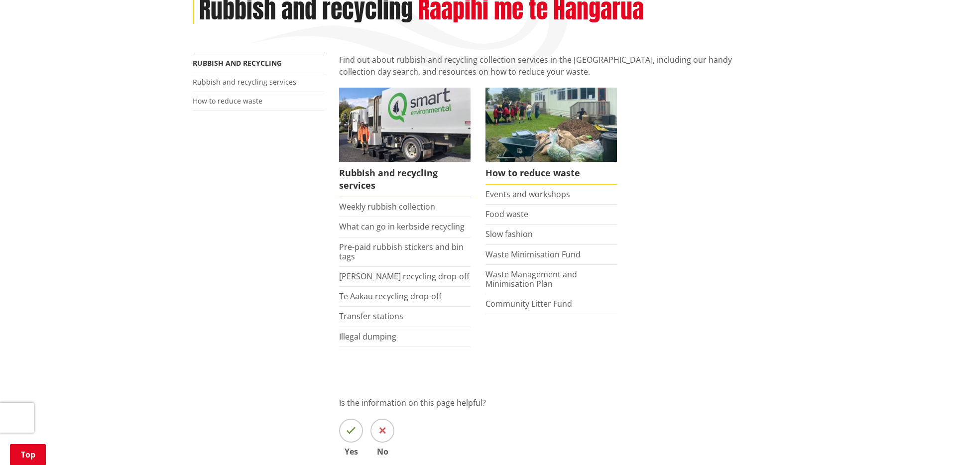
scroll to position [151, 0]
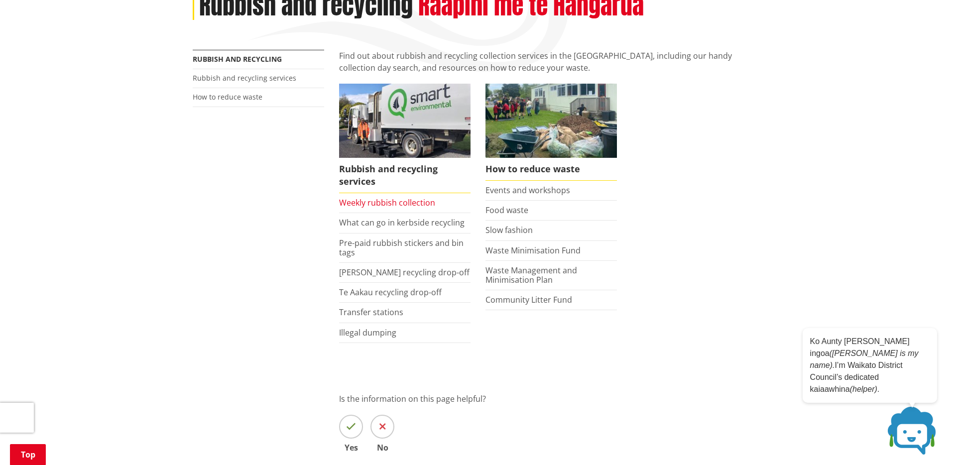
click at [405, 199] on link "Weekly rubbish collection" at bounding box center [387, 202] width 96 height 11
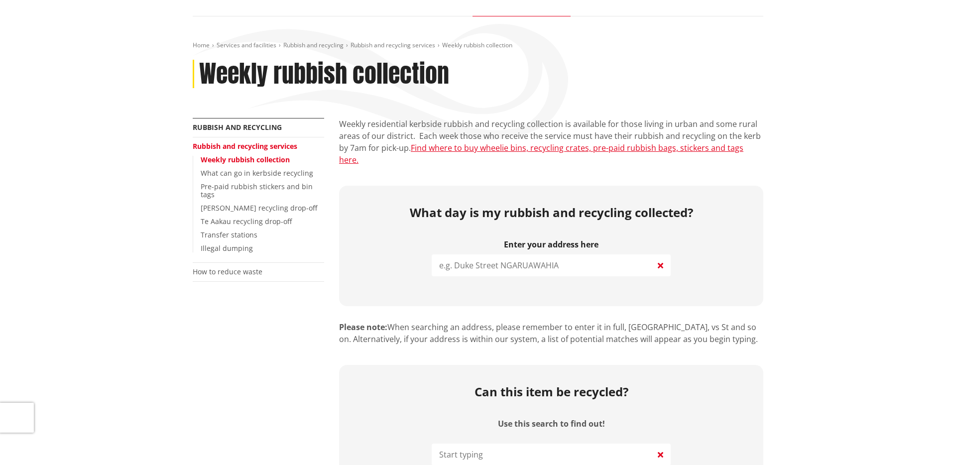
scroll to position [109, 0]
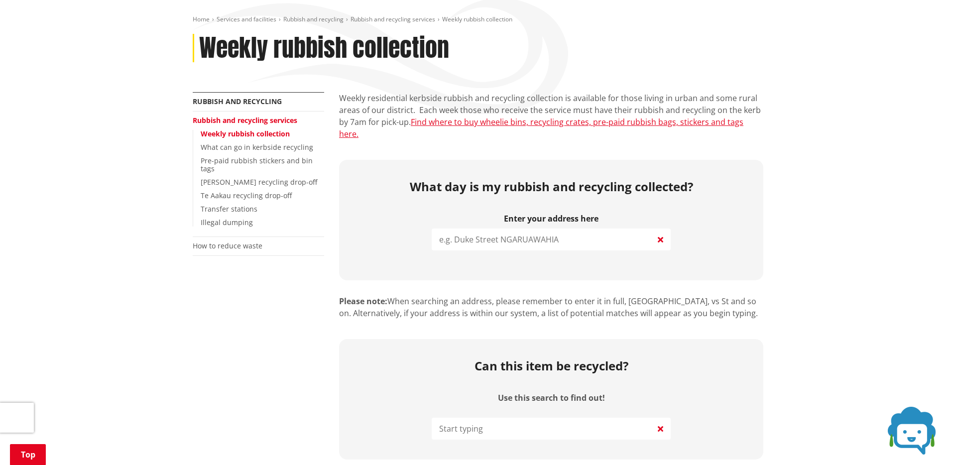
click at [504, 229] on input "search" at bounding box center [551, 240] width 239 height 22
click at [503, 229] on input "search" at bounding box center [551, 240] width 239 height 22
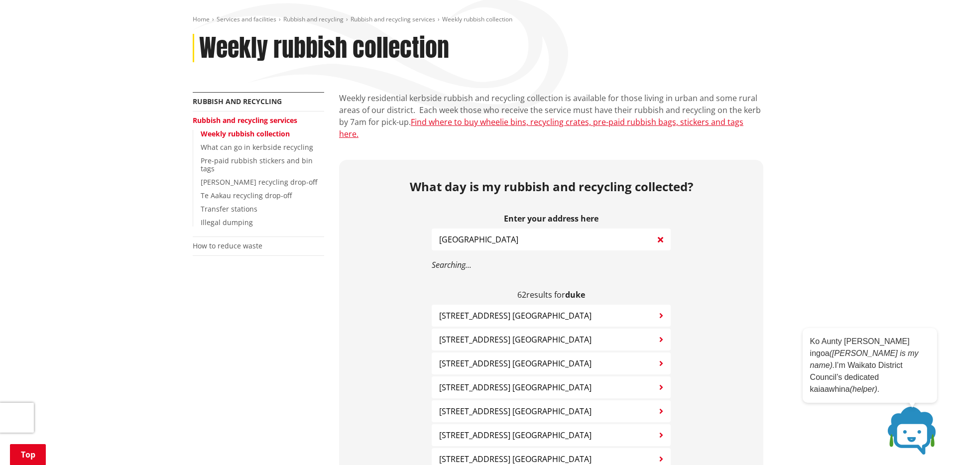
type input "duke street"
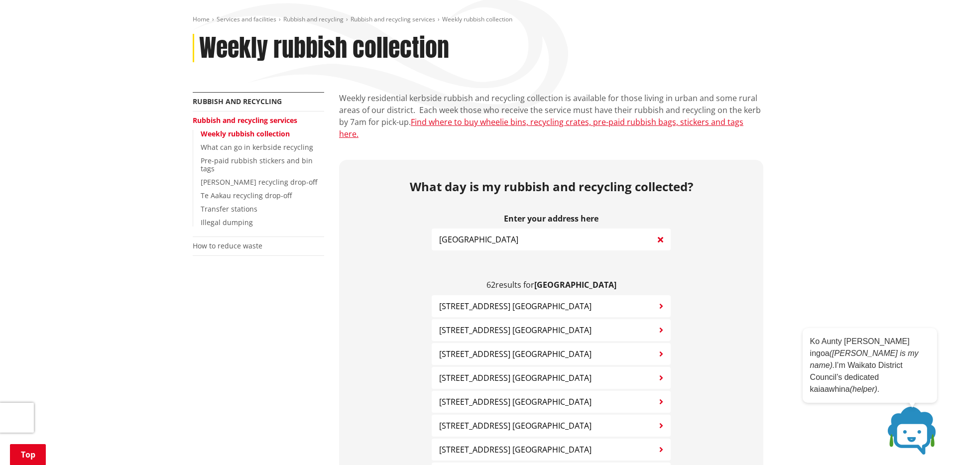
click at [497, 300] on span "89 Duke Street NGARUAWAHIA" at bounding box center [515, 306] width 152 height 12
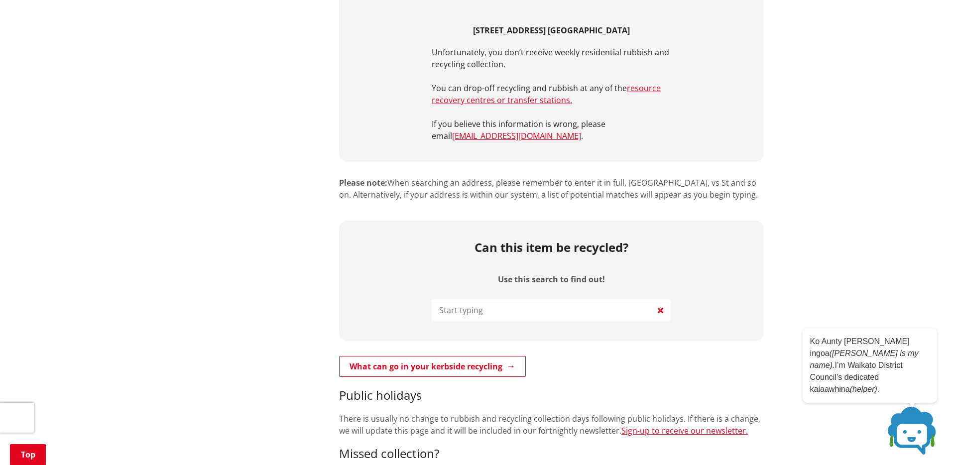
scroll to position [368, 0]
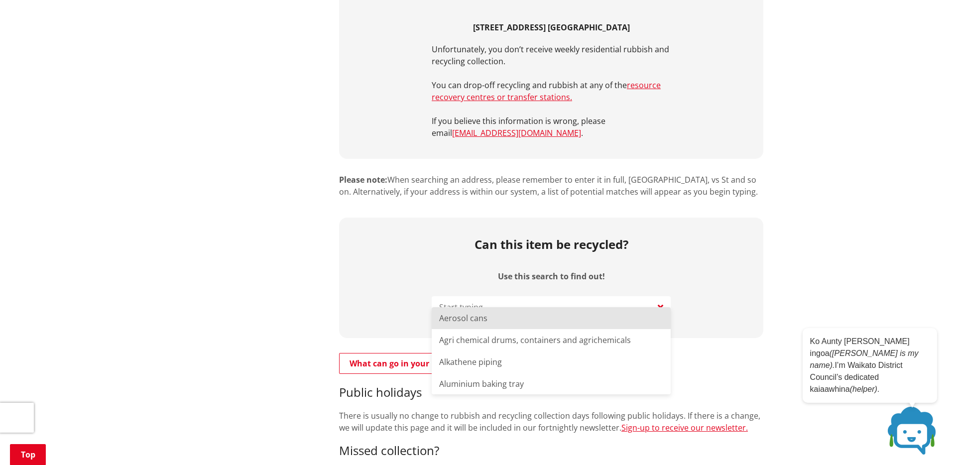
click at [549, 302] on input "Use this search to find out!" at bounding box center [551, 307] width 239 height 22
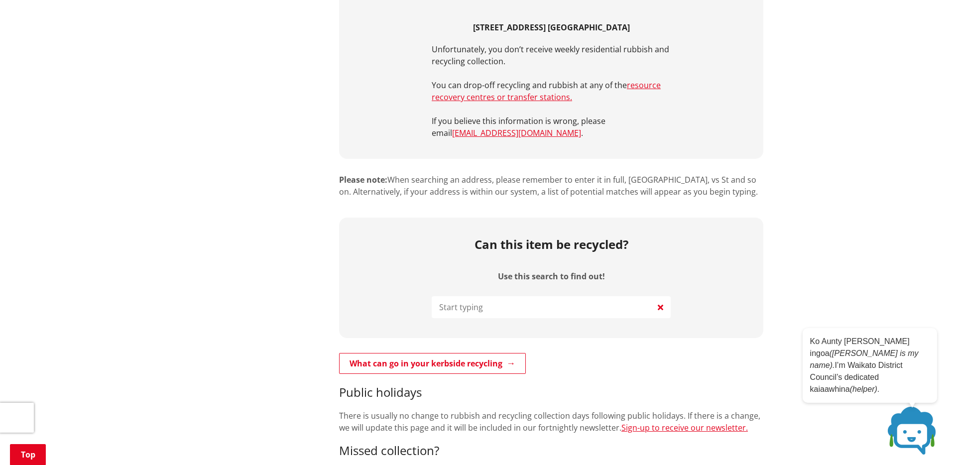
click at [494, 247] on div "Can this item be recycled? Use this search to find out!" at bounding box center [551, 278] width 424 height 120
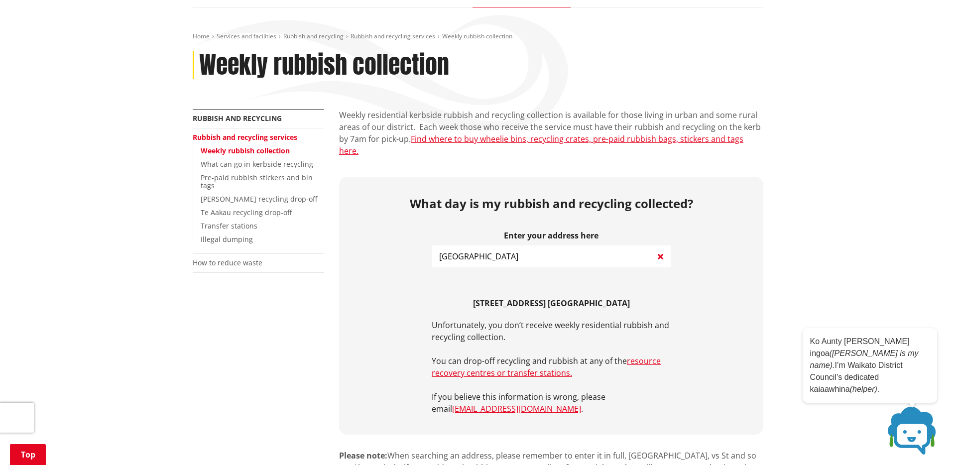
scroll to position [0, 0]
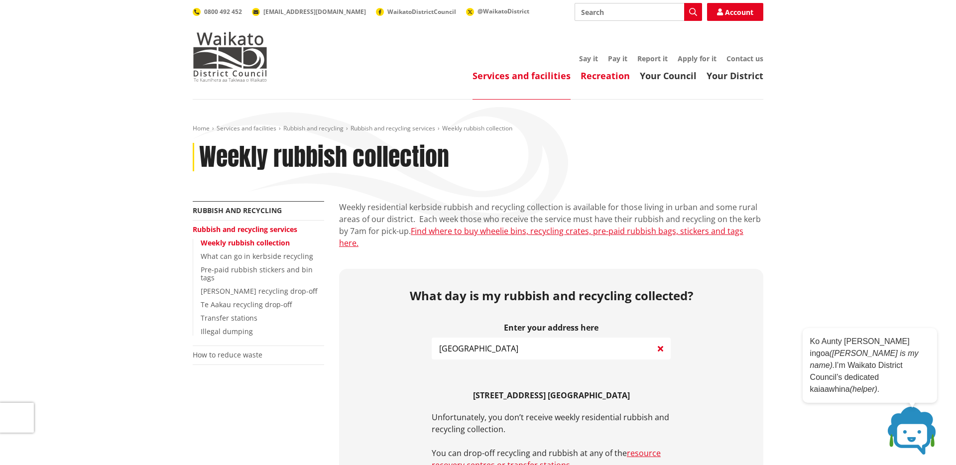
click at [606, 73] on link "Recreation" at bounding box center [604, 76] width 49 height 12
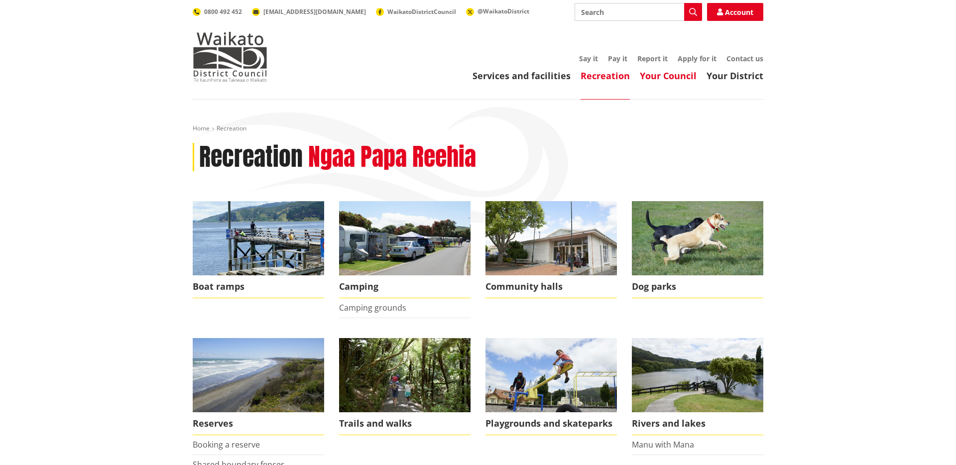
click at [652, 78] on link "Your Council" at bounding box center [668, 76] width 57 height 12
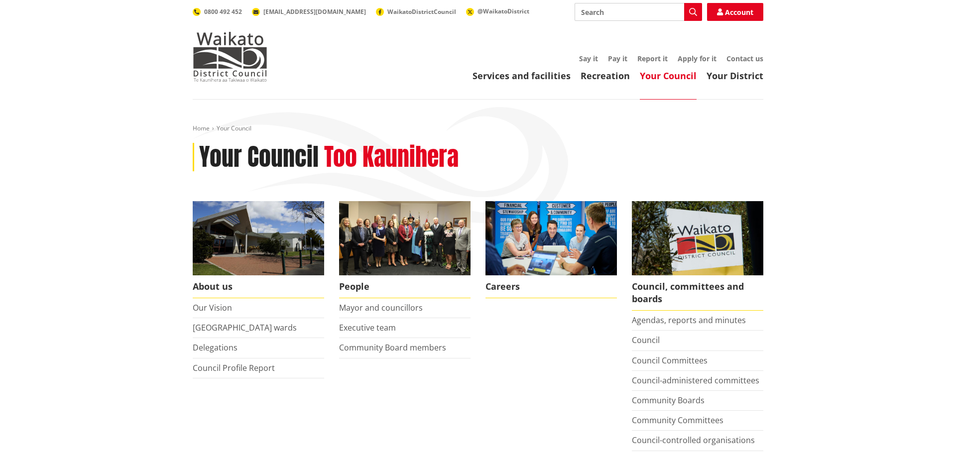
click at [564, 83] on header "Toggle search Toggle navigation Services and facilities Recreation Your Council…" at bounding box center [478, 50] width 956 height 100
click at [585, 56] on link "Say it" at bounding box center [588, 58] width 19 height 9
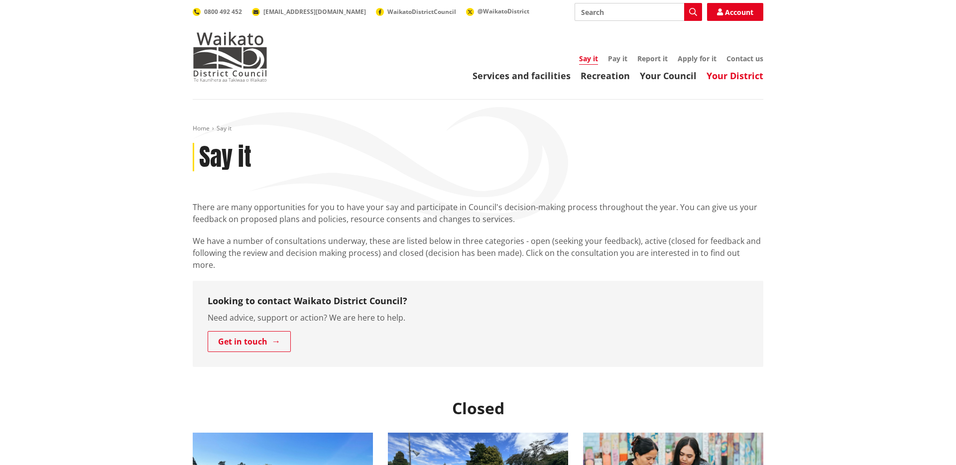
click at [757, 72] on link "Your District" at bounding box center [734, 76] width 57 height 12
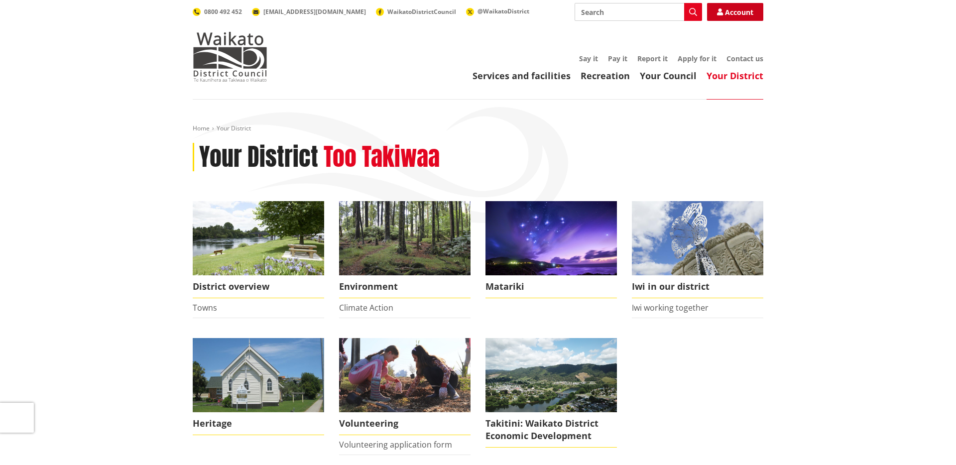
click at [733, 13] on link "Account" at bounding box center [735, 12] width 56 height 18
